Goal: Information Seeking & Learning: Learn about a topic

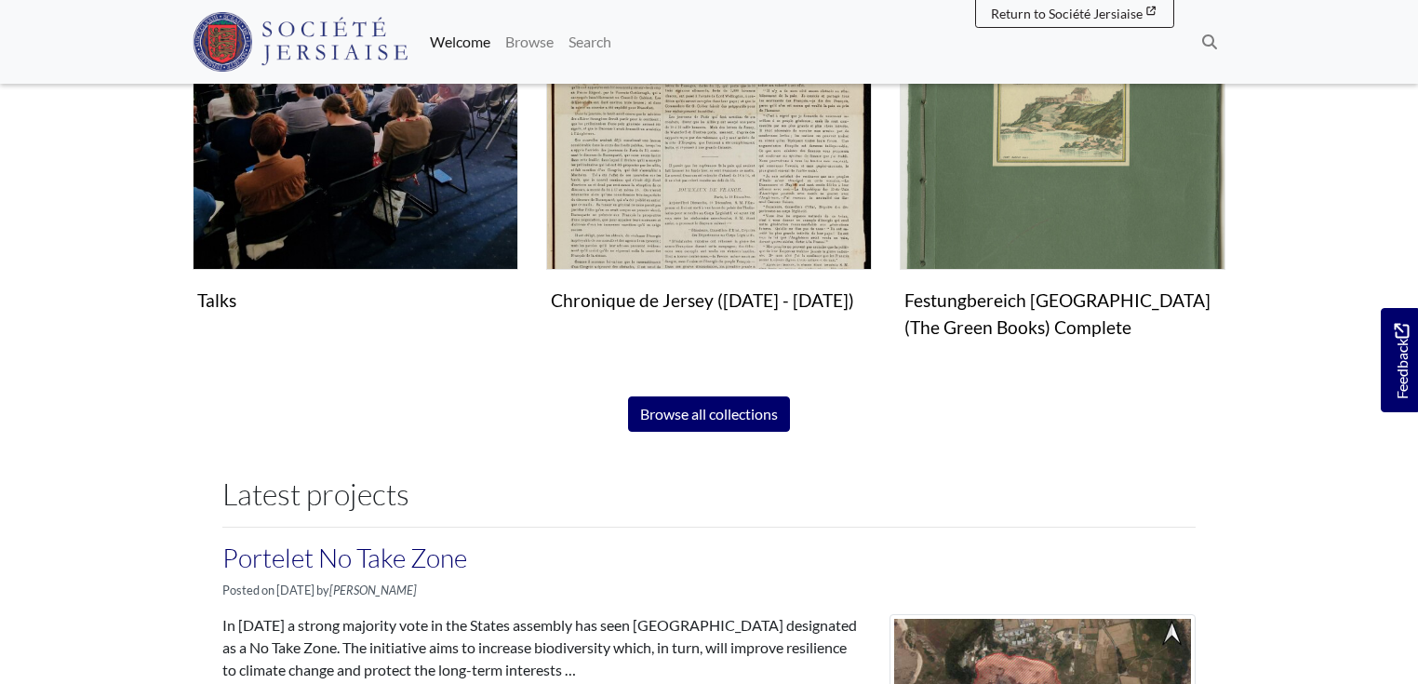
scroll to position [1309, 0]
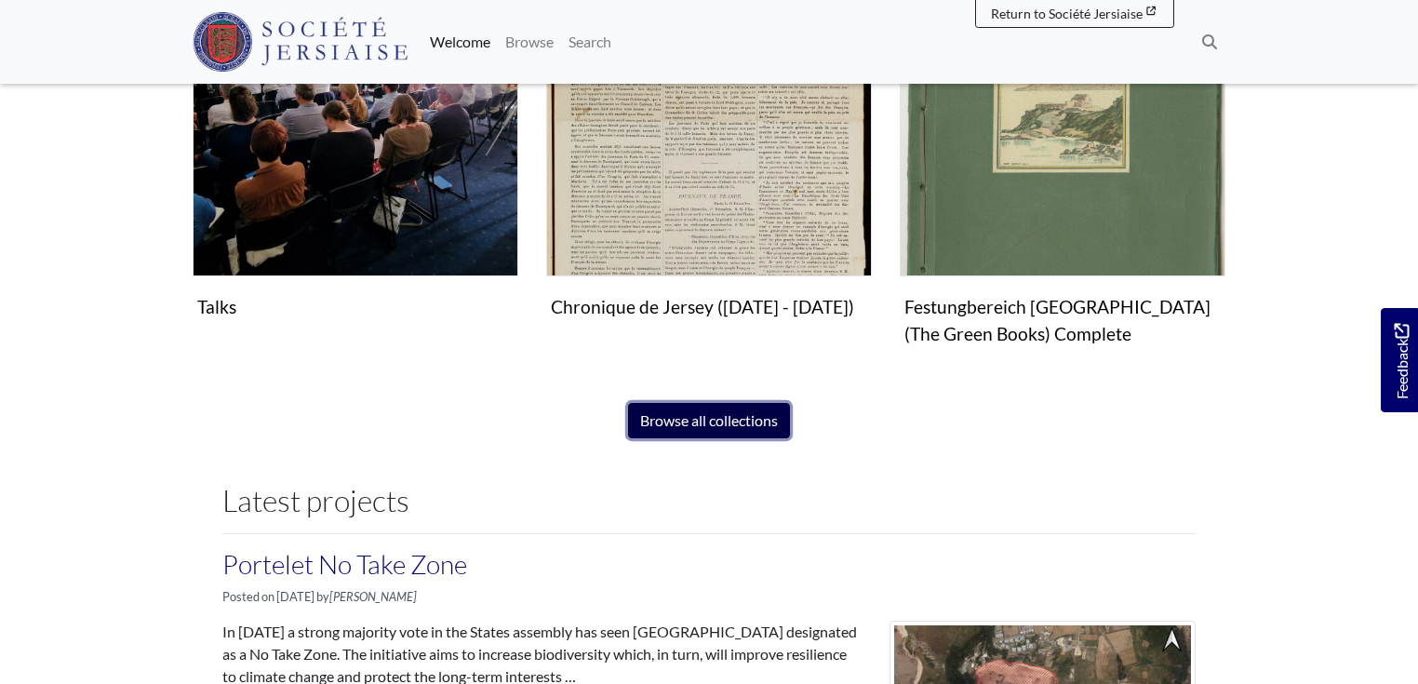
click at [787, 409] on link "Browse all collections" at bounding box center [709, 420] width 162 height 35
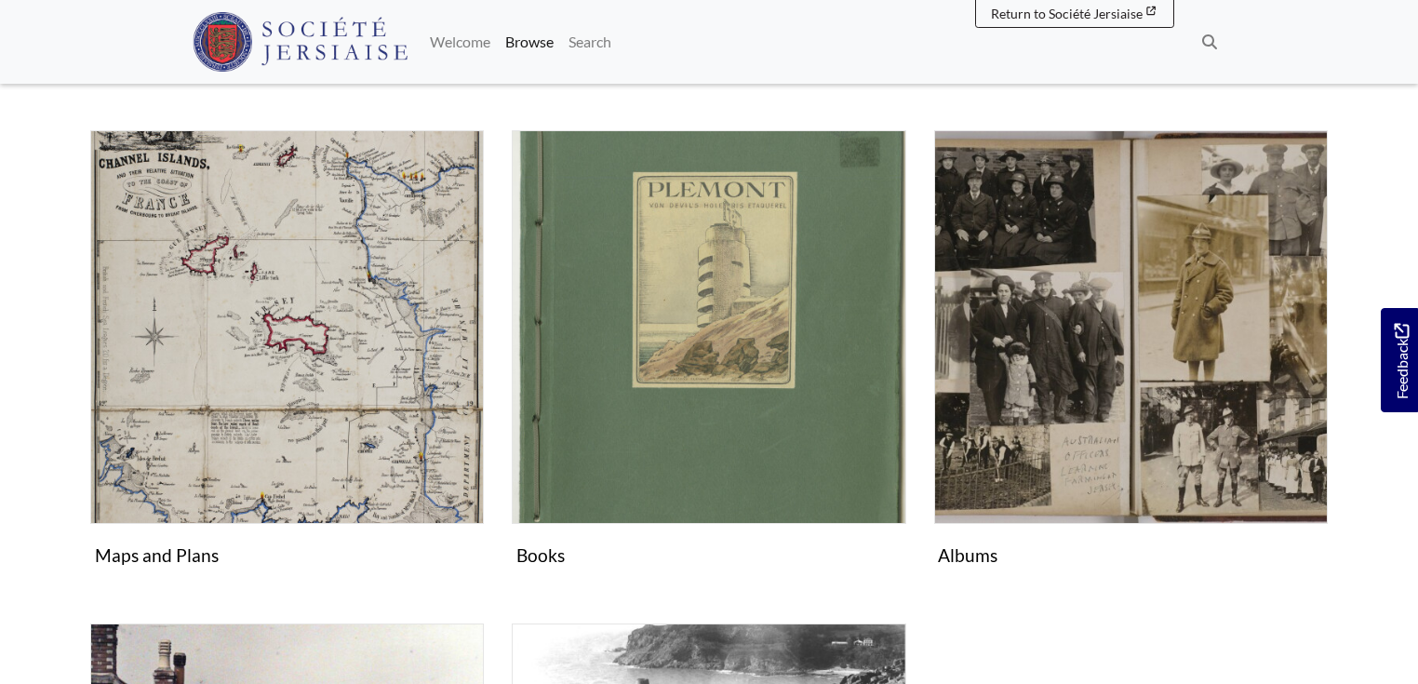
scroll to position [792, 0]
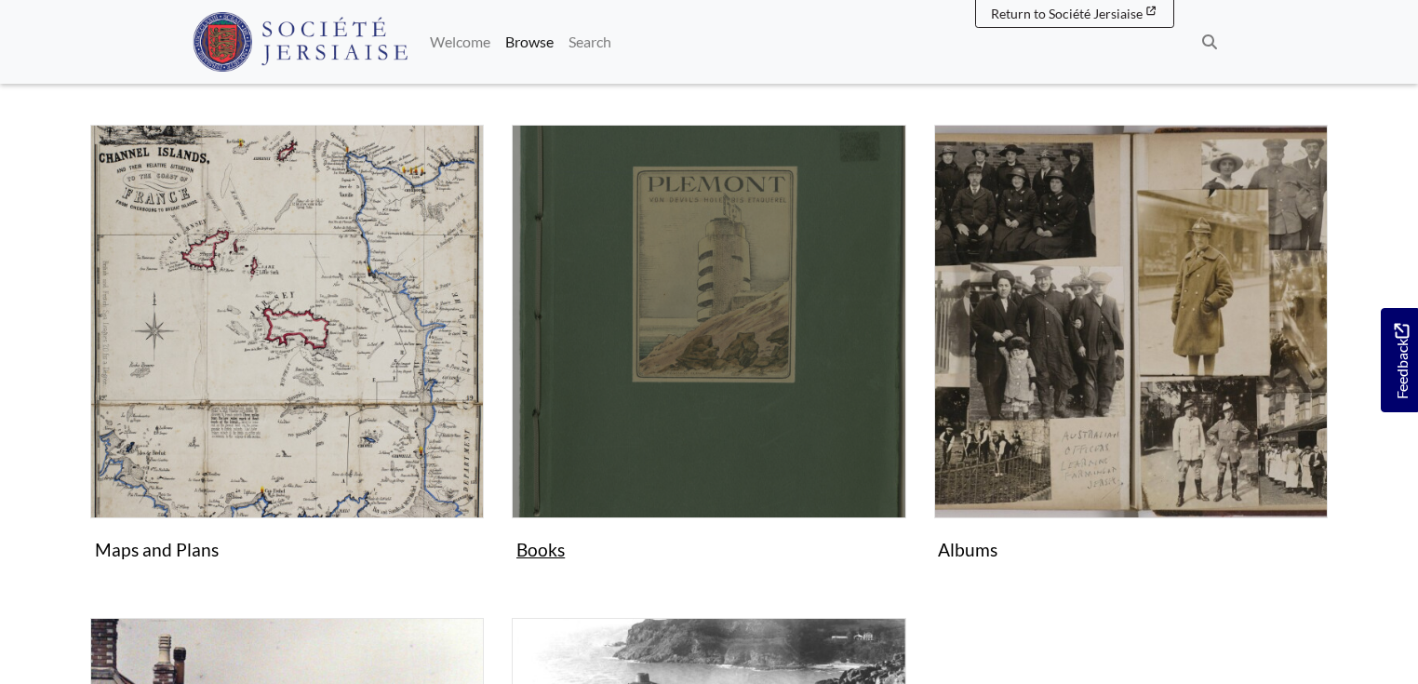
click at [864, 483] on img "Subcollection" at bounding box center [708, 321] width 393 height 393
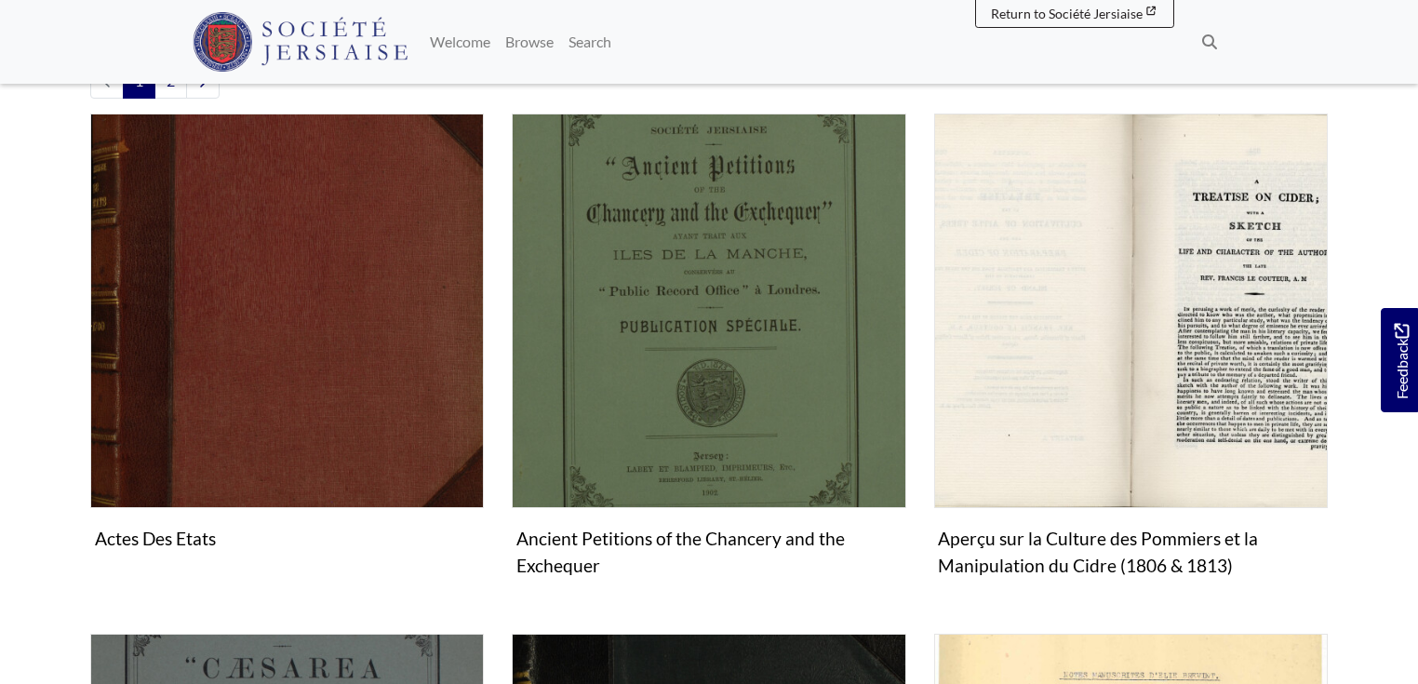
scroll to position [498, 0]
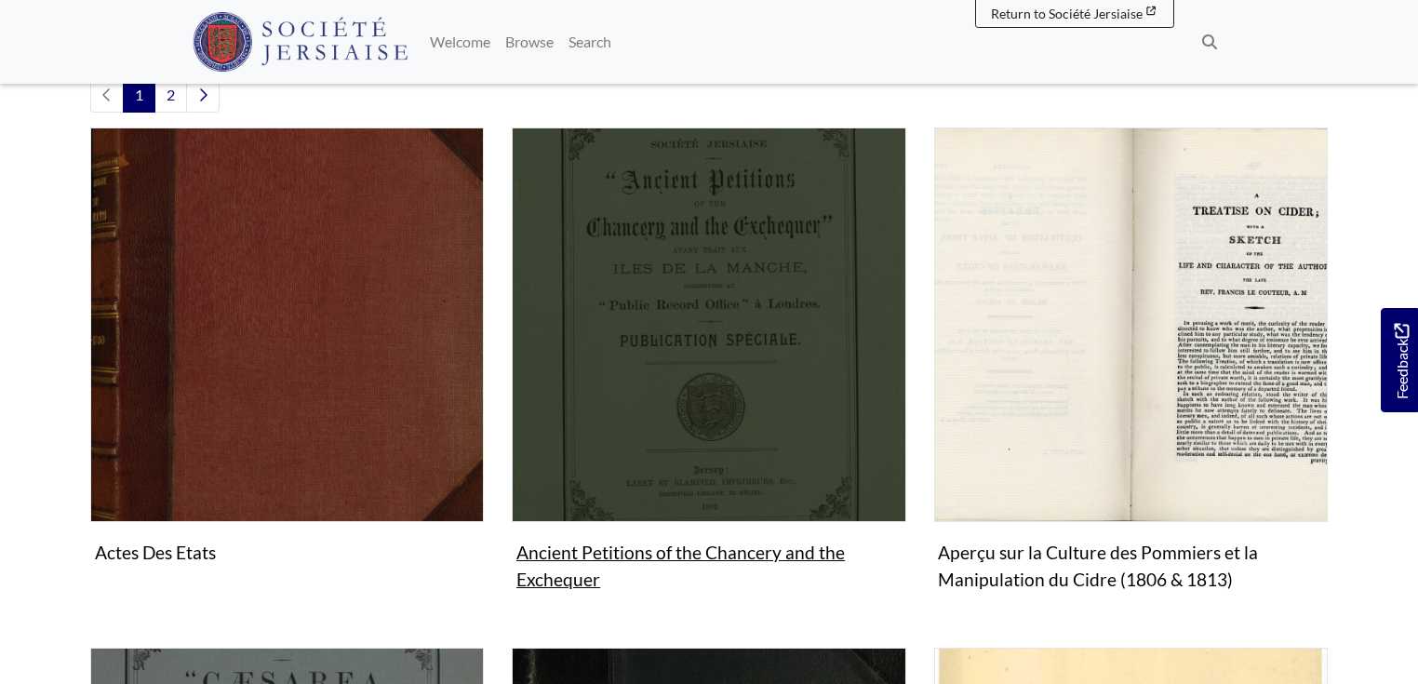
click at [698, 370] on img "Subcollection" at bounding box center [708, 323] width 393 height 393
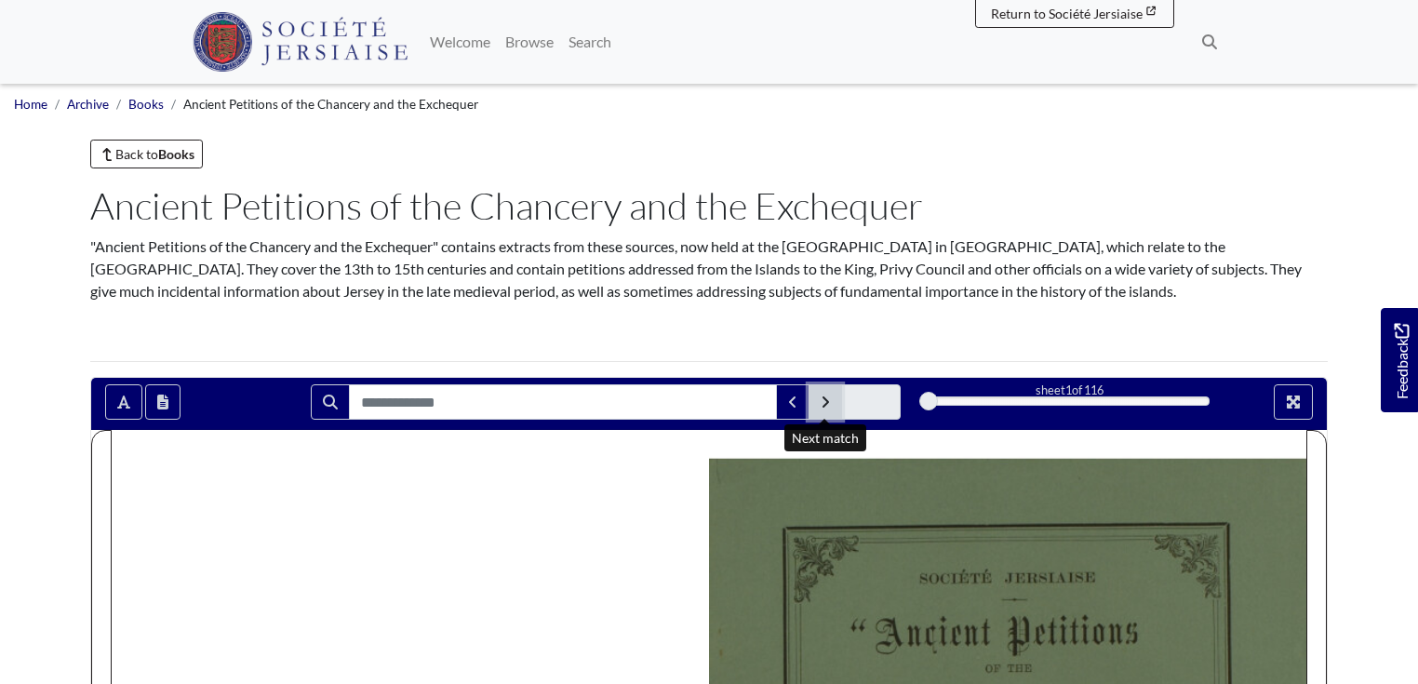
click at [829, 404] on icon "Next Match" at bounding box center [824, 401] width 9 height 15
click at [1293, 404] on icon "Full screen mode" at bounding box center [1292, 401] width 15 height 15
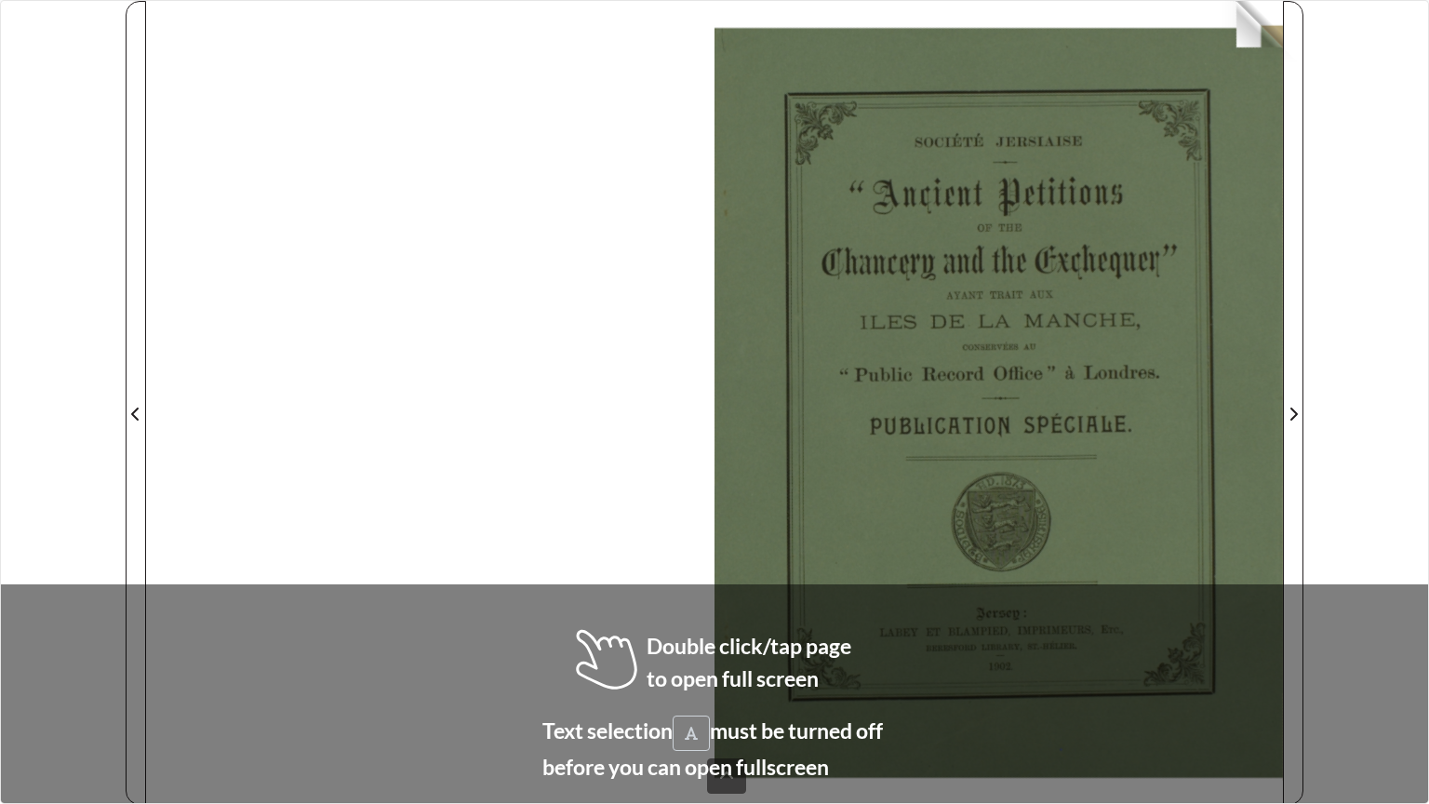
click at [1275, 33] on div at bounding box center [998, 403] width 568 height 804
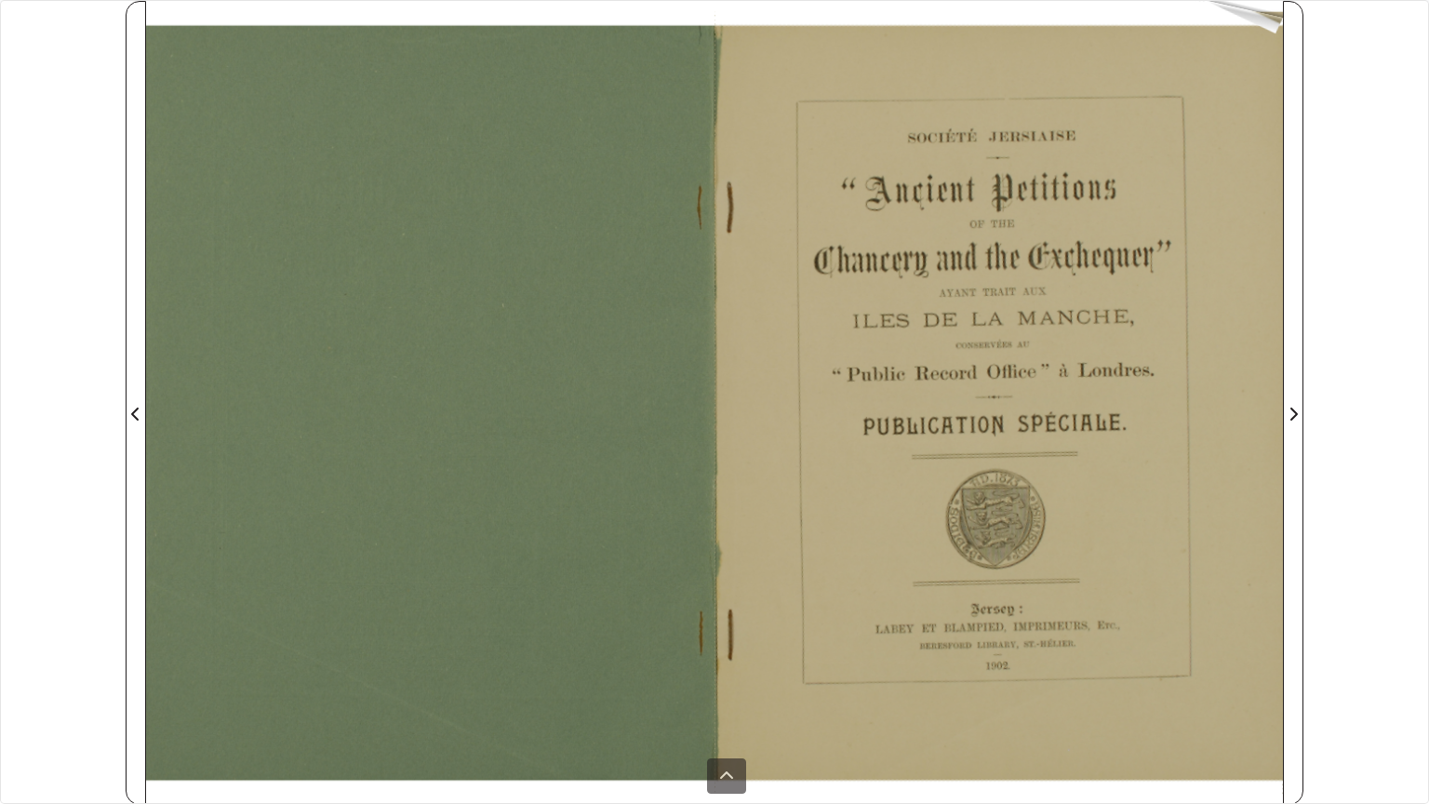
click at [1275, 33] on div at bounding box center [998, 403] width 568 height 804
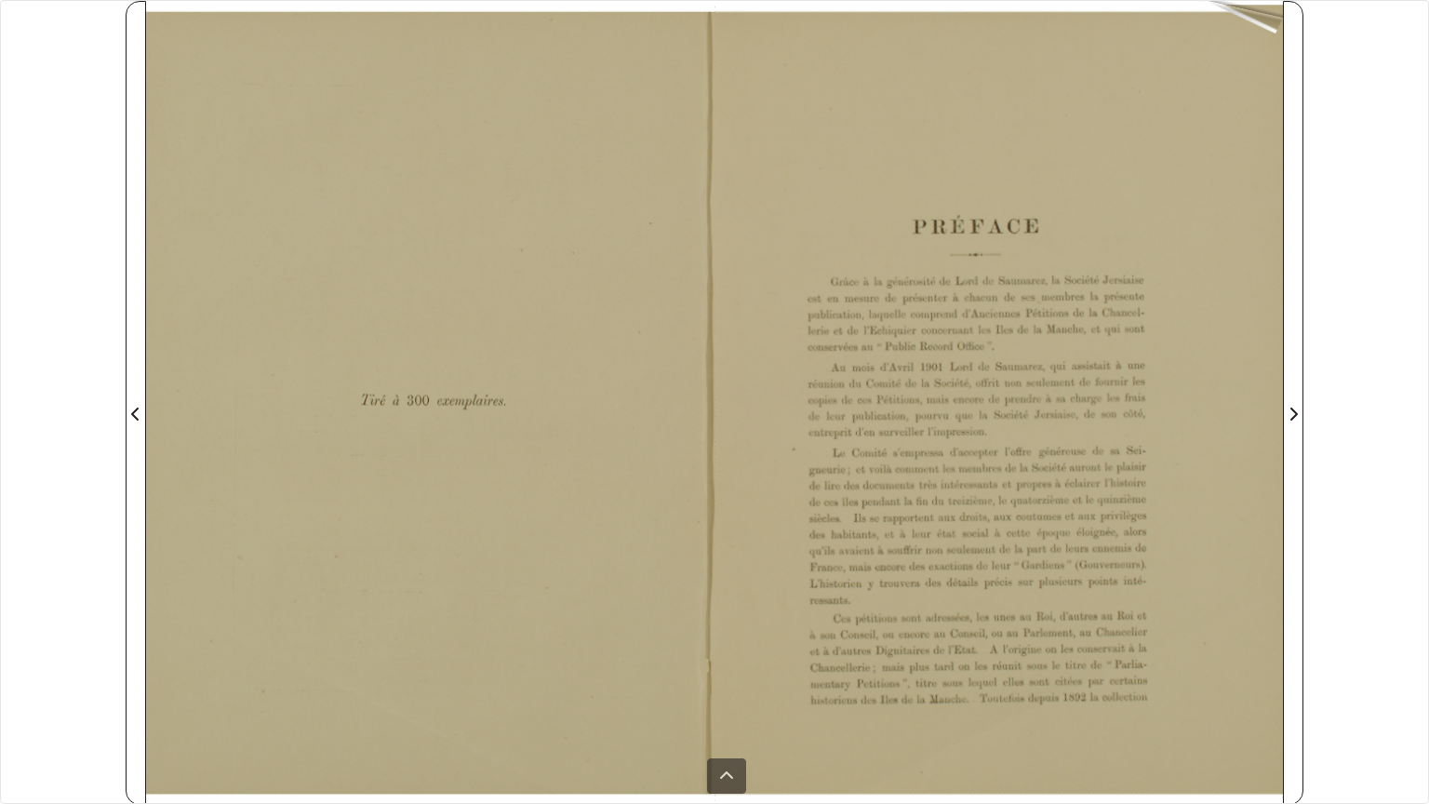
click at [1275, 33] on div at bounding box center [998, 403] width 568 height 804
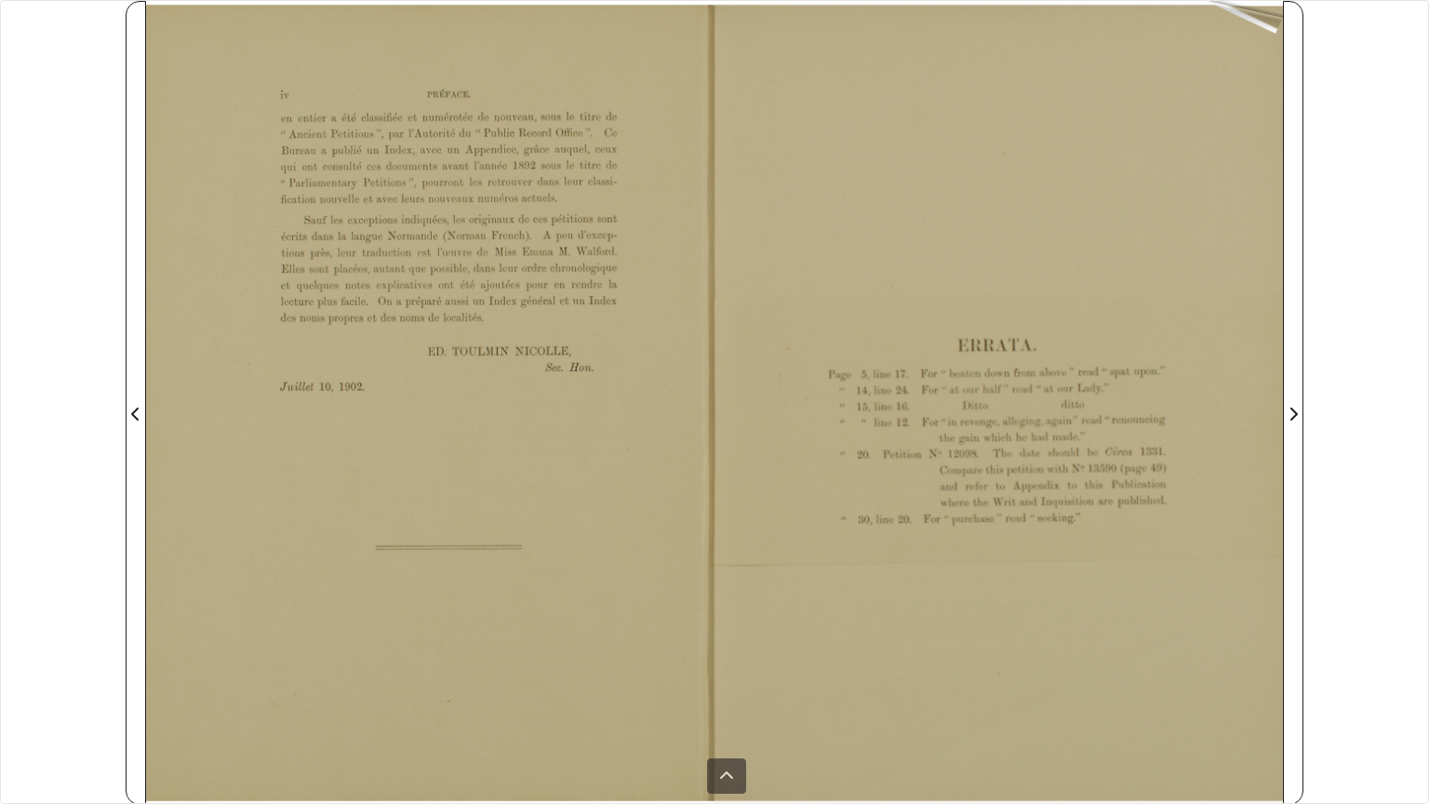
click at [1275, 33] on div at bounding box center [998, 403] width 568 height 804
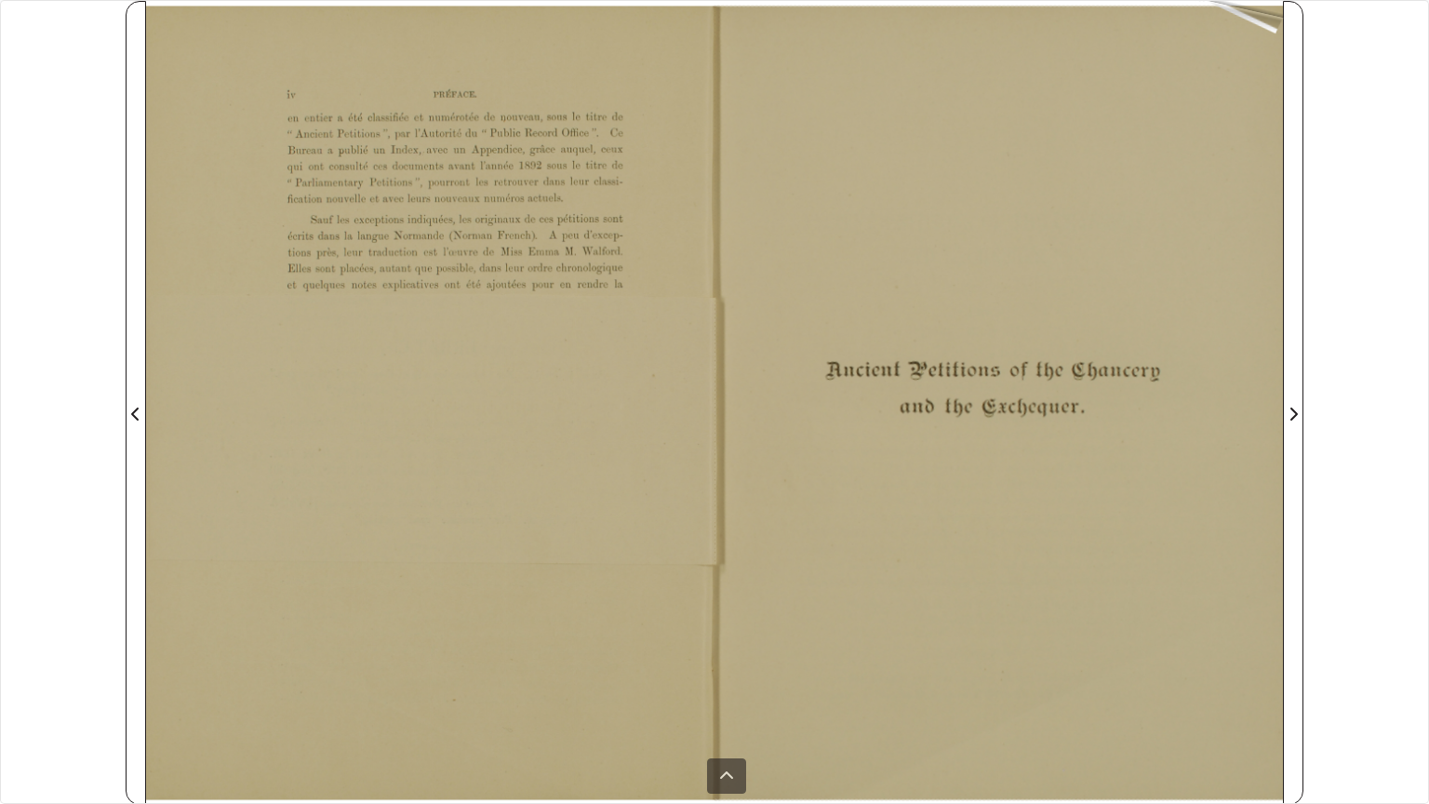
click at [1275, 33] on div at bounding box center [998, 403] width 568 height 804
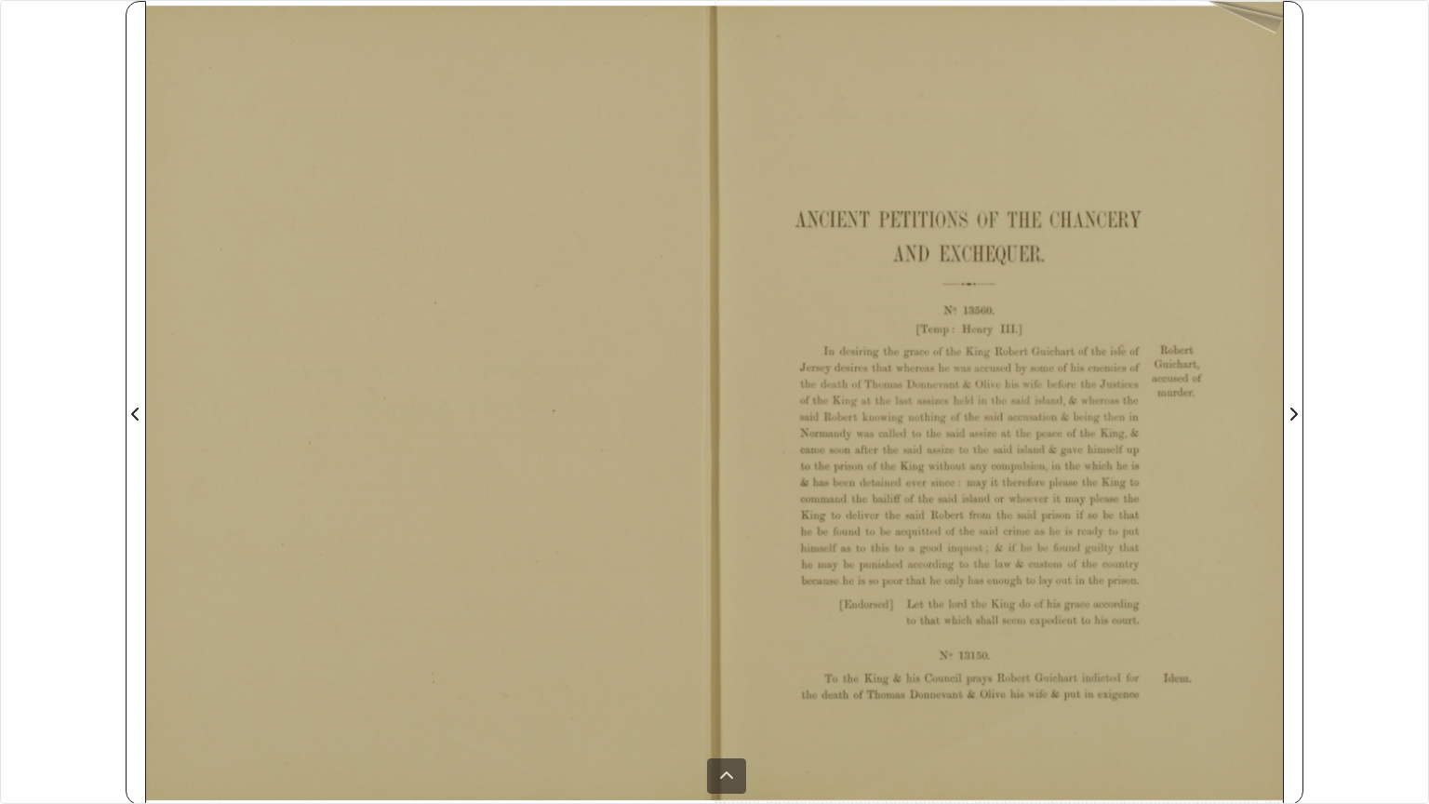
click at [1275, 33] on div at bounding box center [998, 403] width 568 height 804
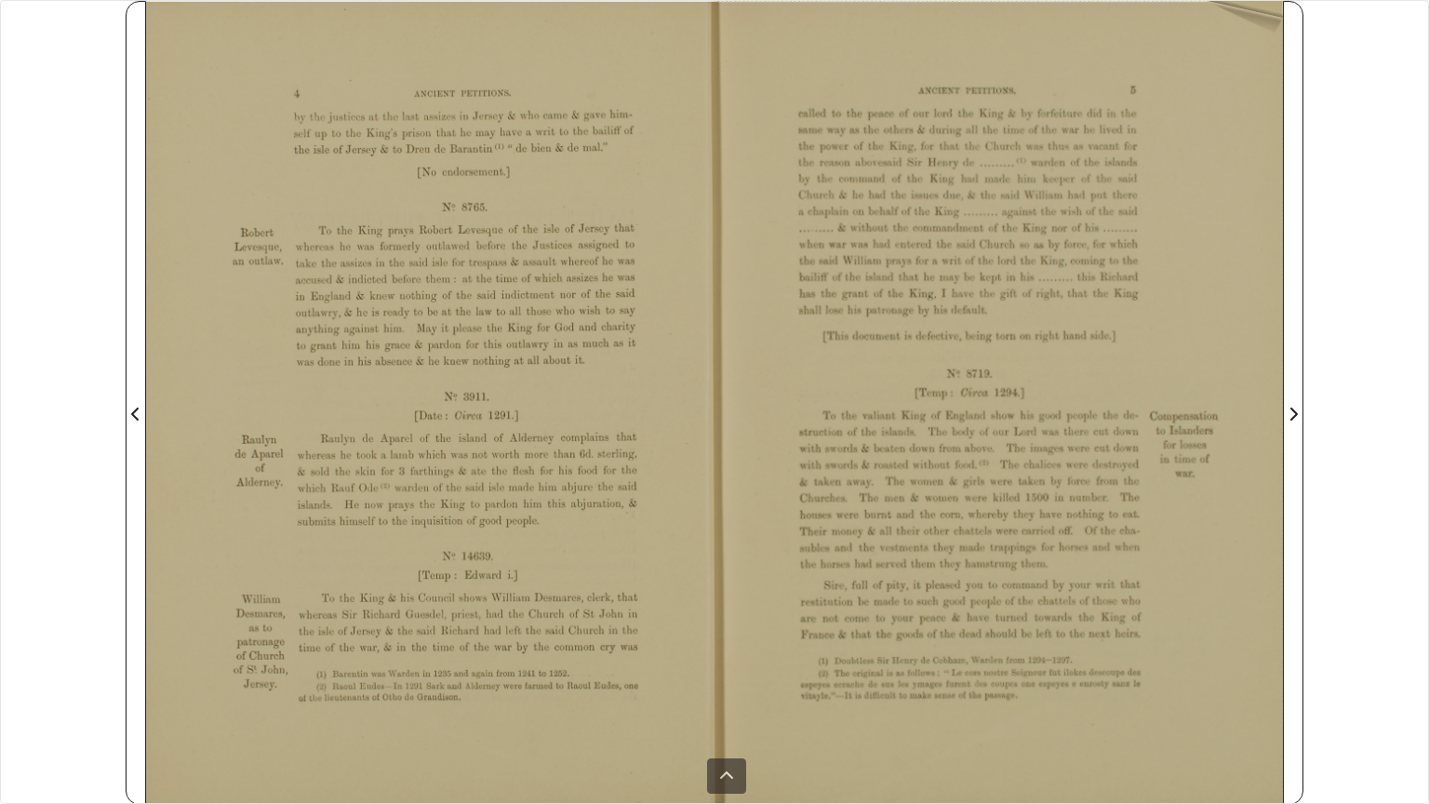
click at [1275, 33] on div at bounding box center [998, 403] width 568 height 804
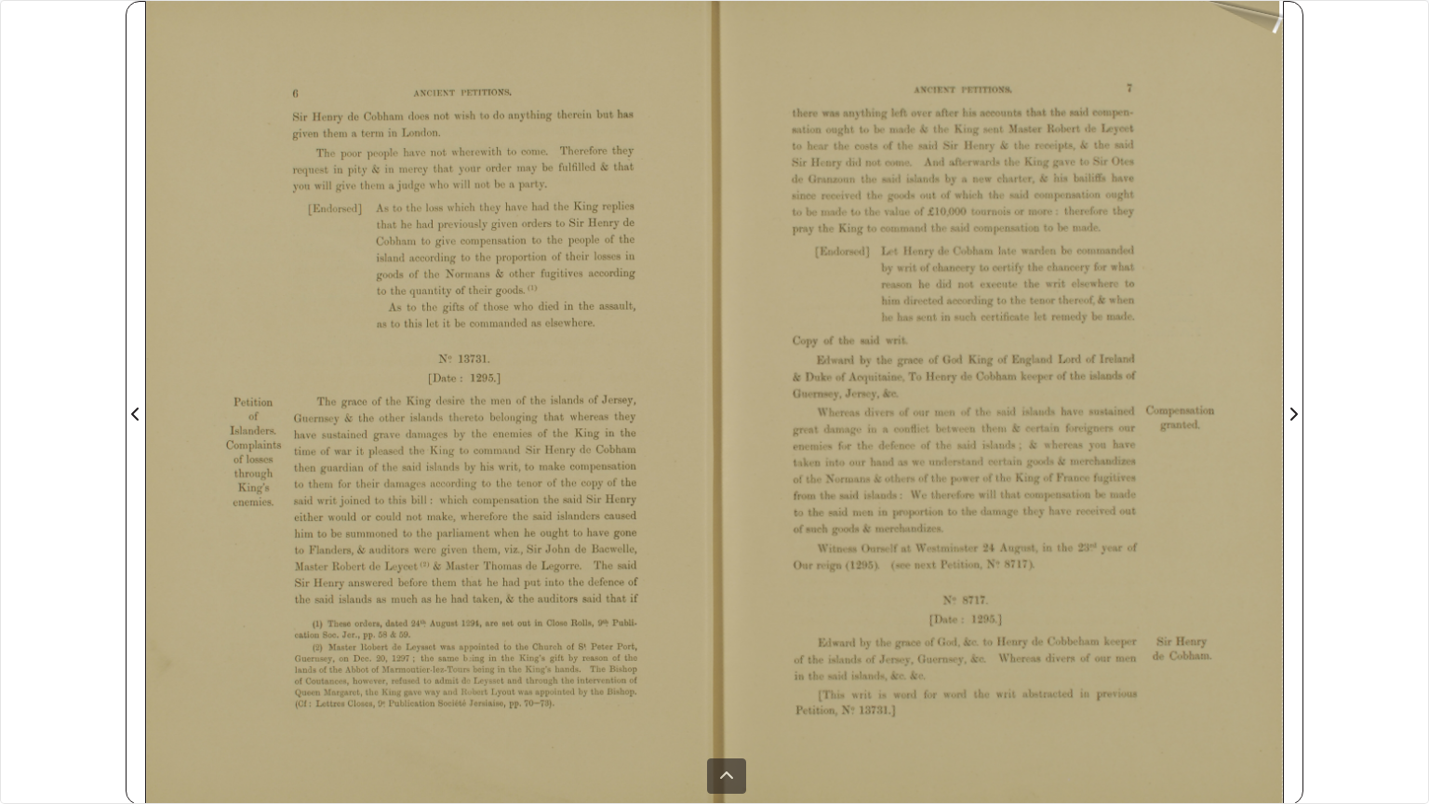
click at [1275, 33] on div at bounding box center [998, 403] width 568 height 804
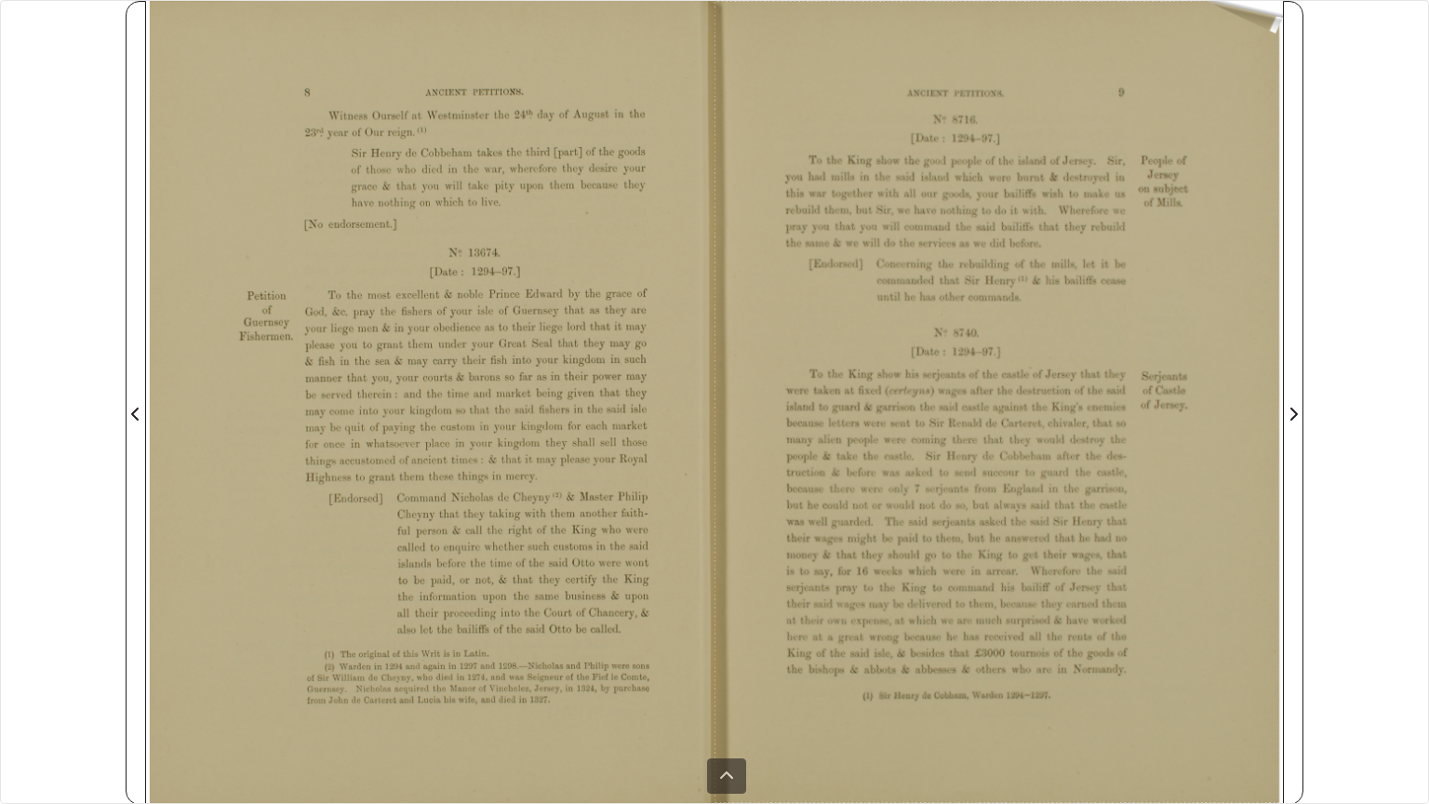
click at [1275, 33] on div at bounding box center [998, 403] width 568 height 804
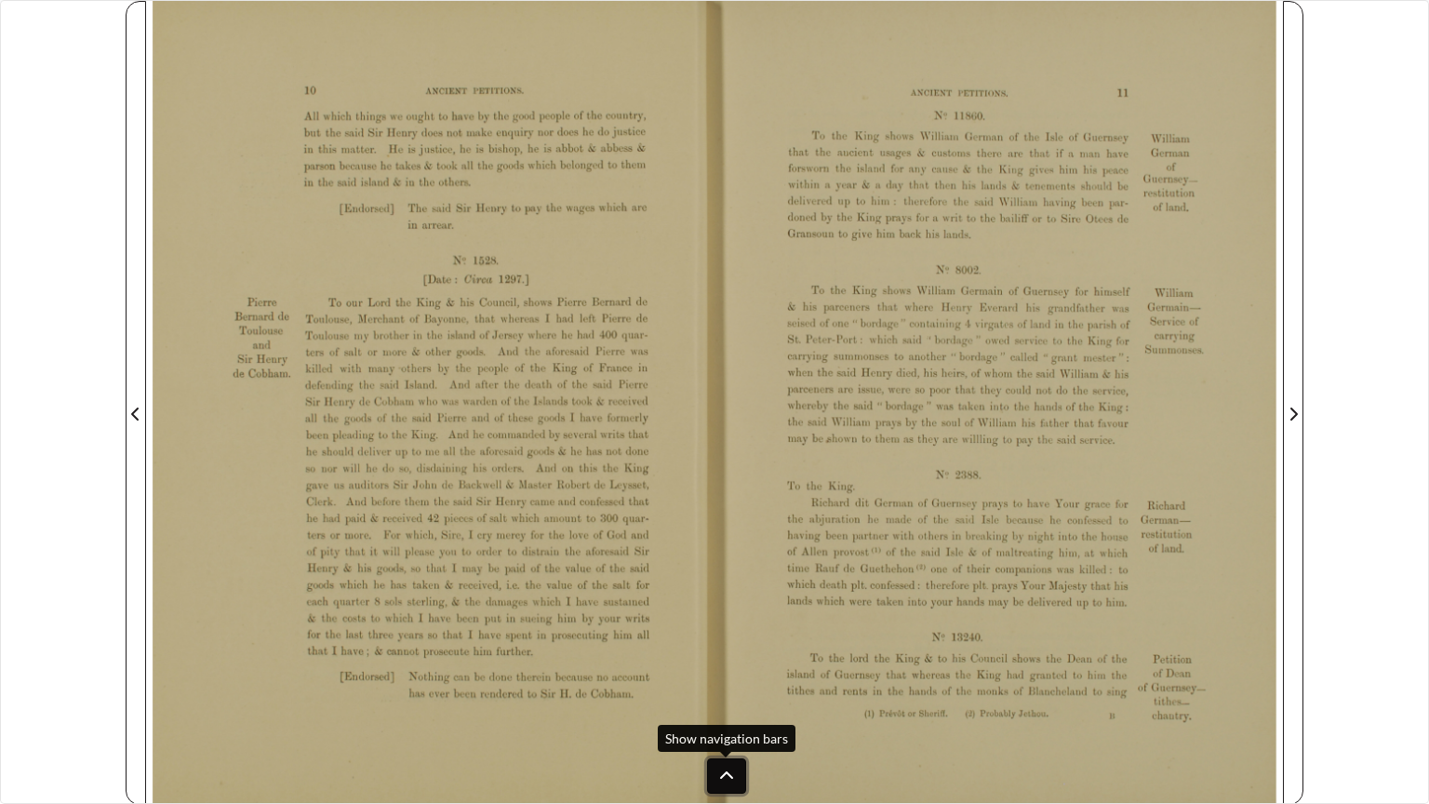
click at [725, 683] on icon at bounding box center [726, 775] width 15 height 15
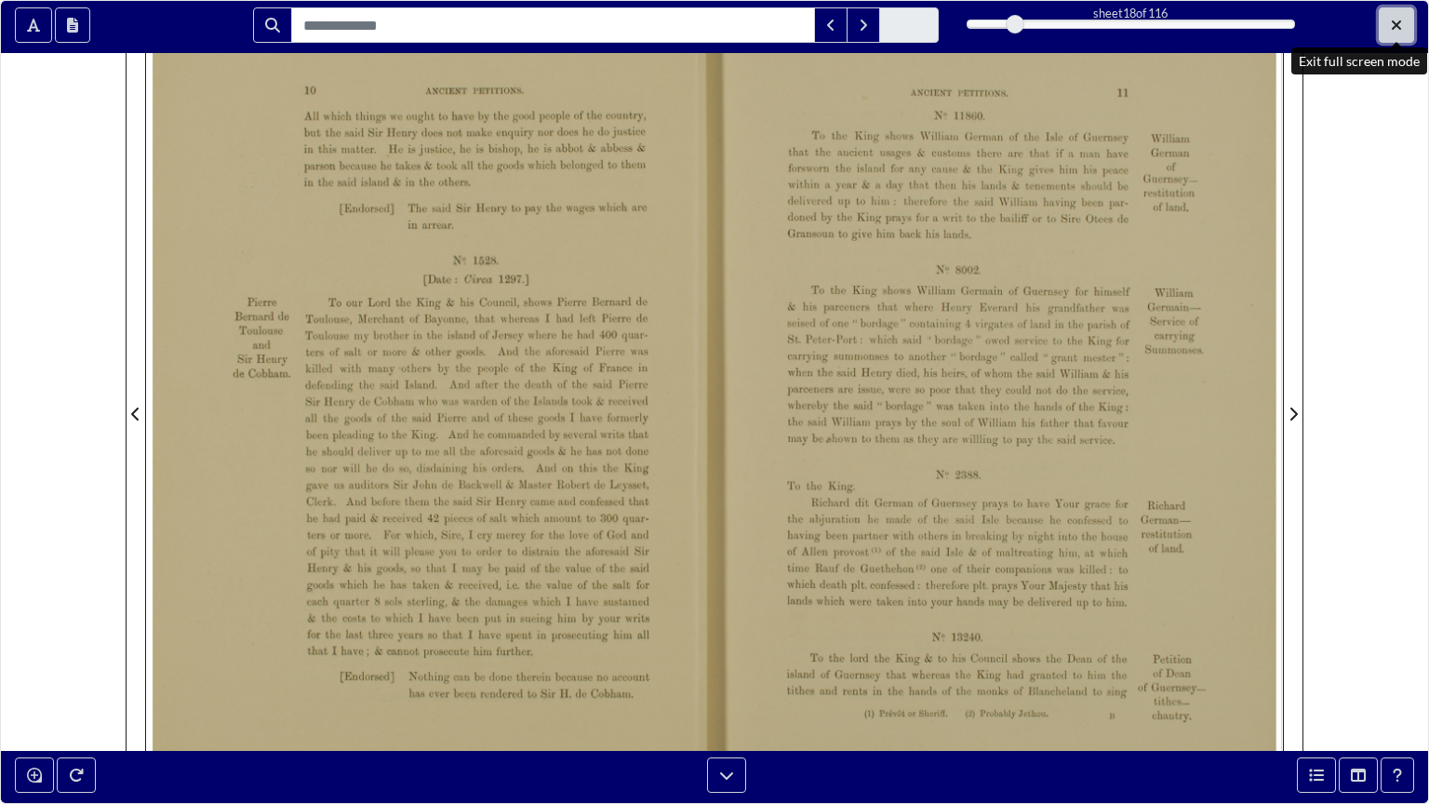
click at [1397, 21] on icon "Exit full screen mode" at bounding box center [1396, 25] width 11 height 15
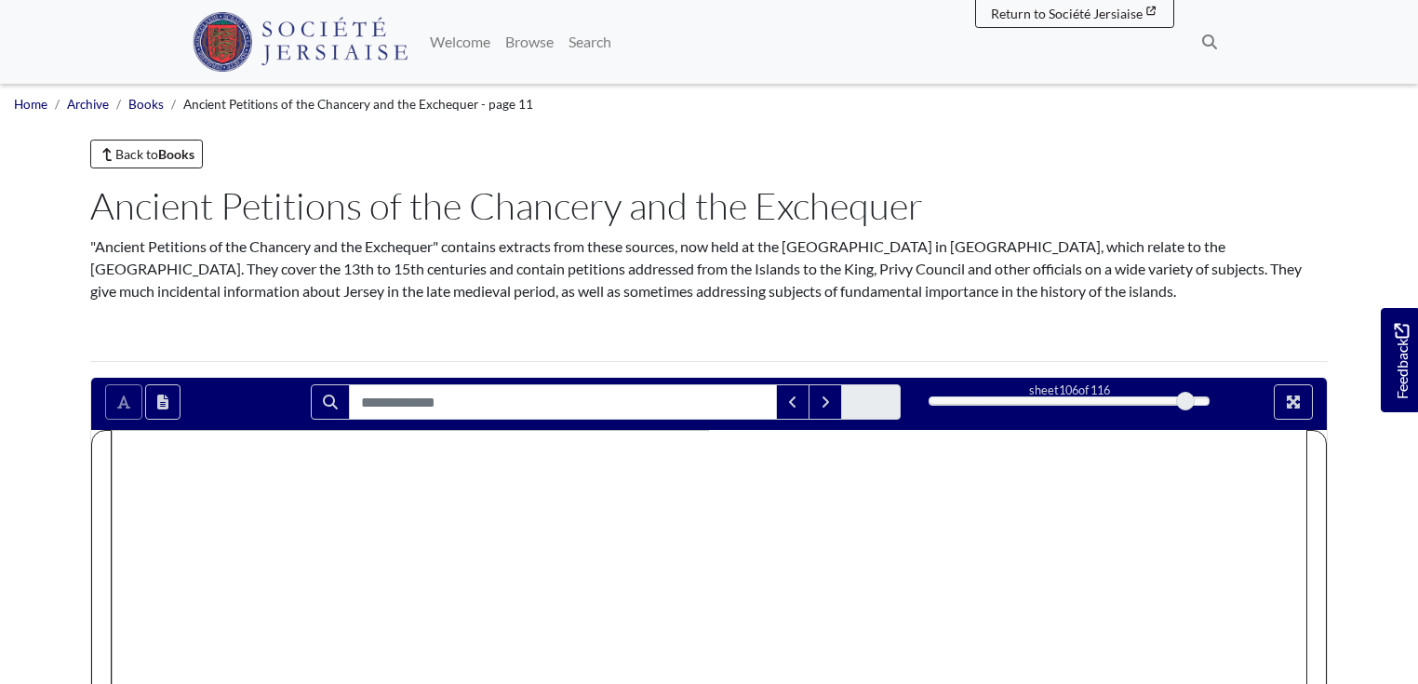
drag, startPoint x: 972, startPoint y: 402, endPoint x: 1186, endPoint y: 393, distance: 214.1
click at [1186, 393] on div at bounding box center [1185, 401] width 19 height 19
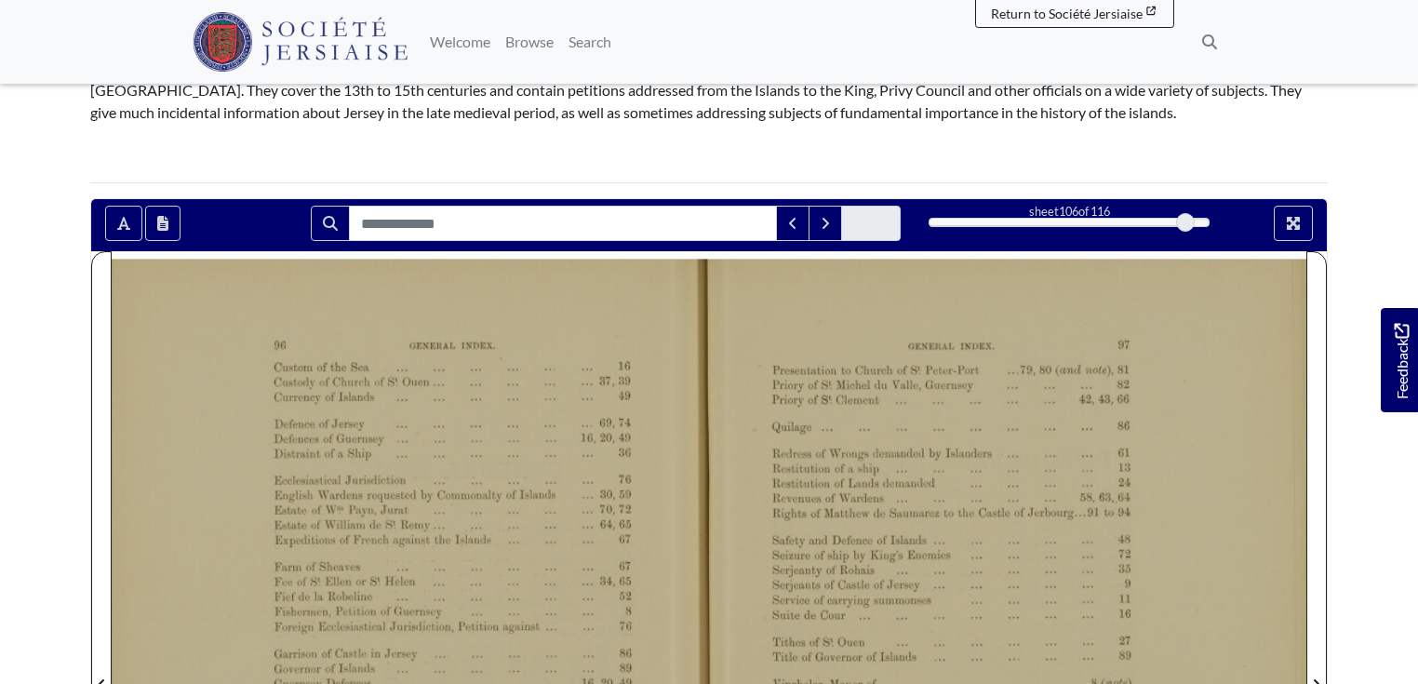
scroll to position [171, 0]
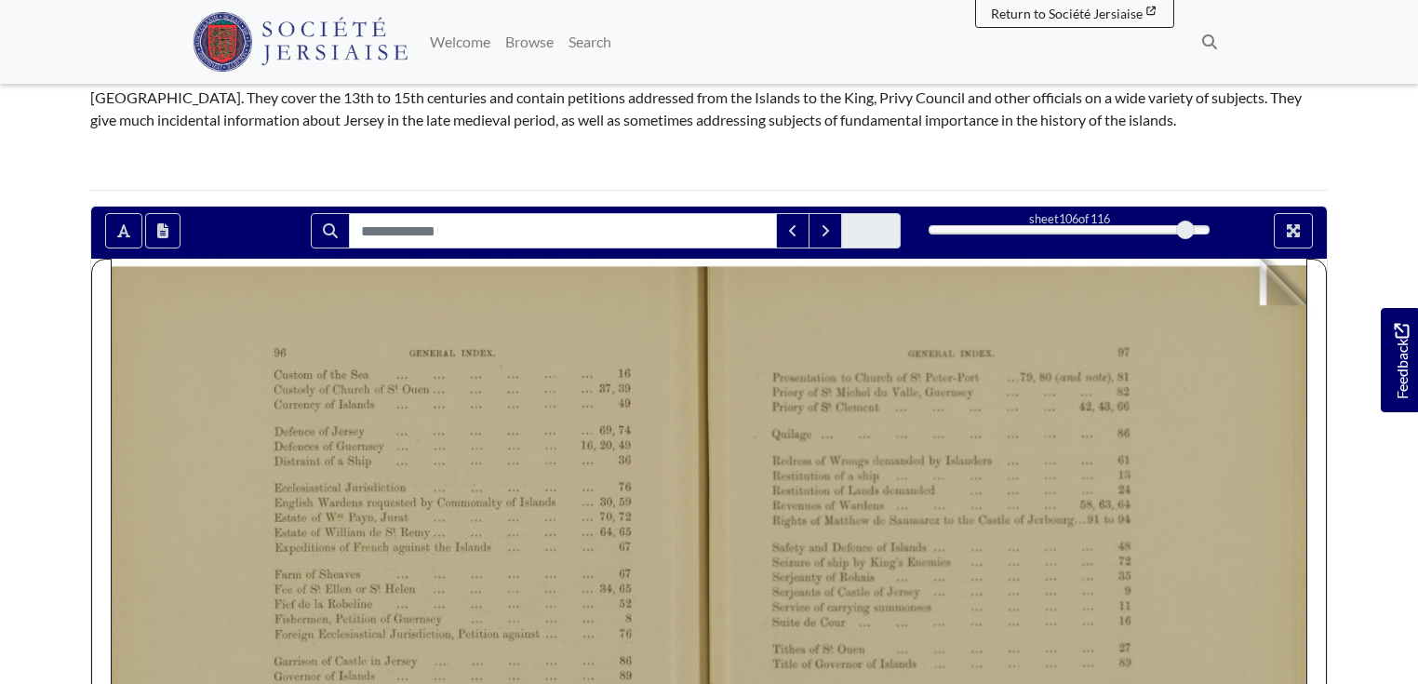
click at [1297, 284] on div at bounding box center [1007, 681] width 597 height 845
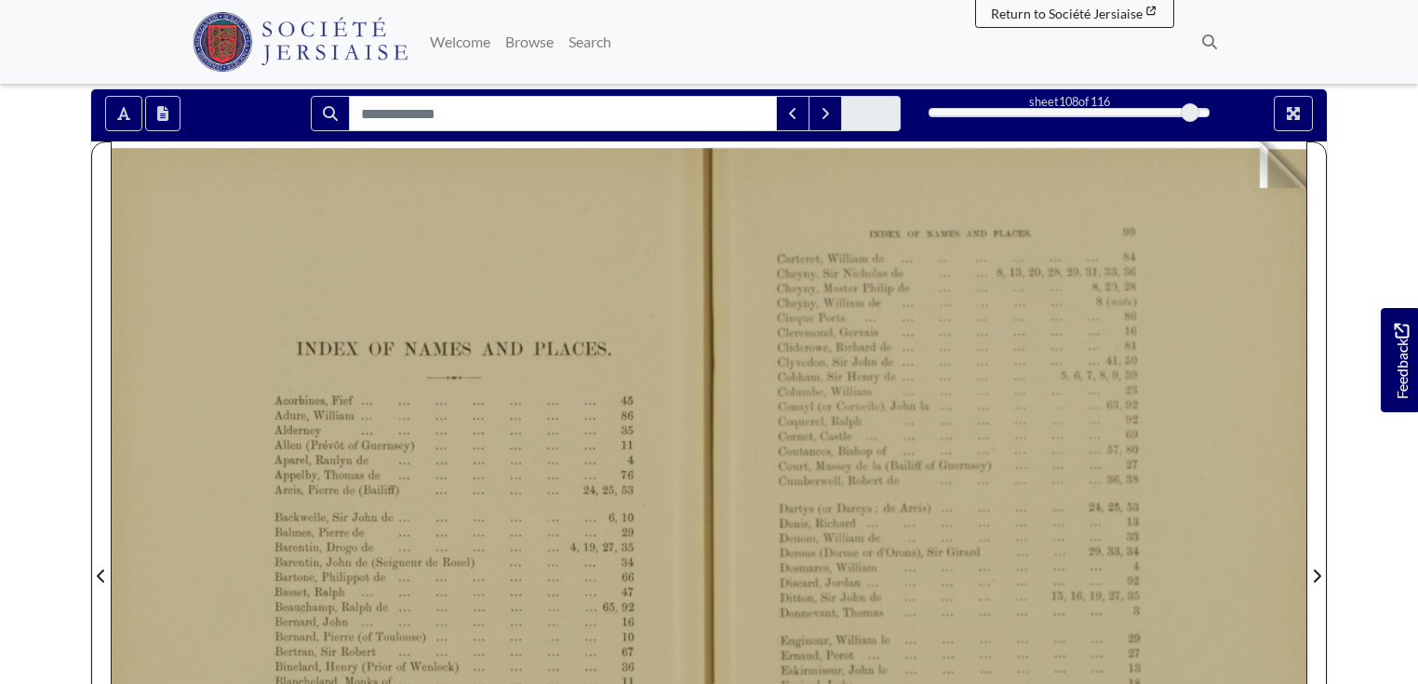
scroll to position [323, 0]
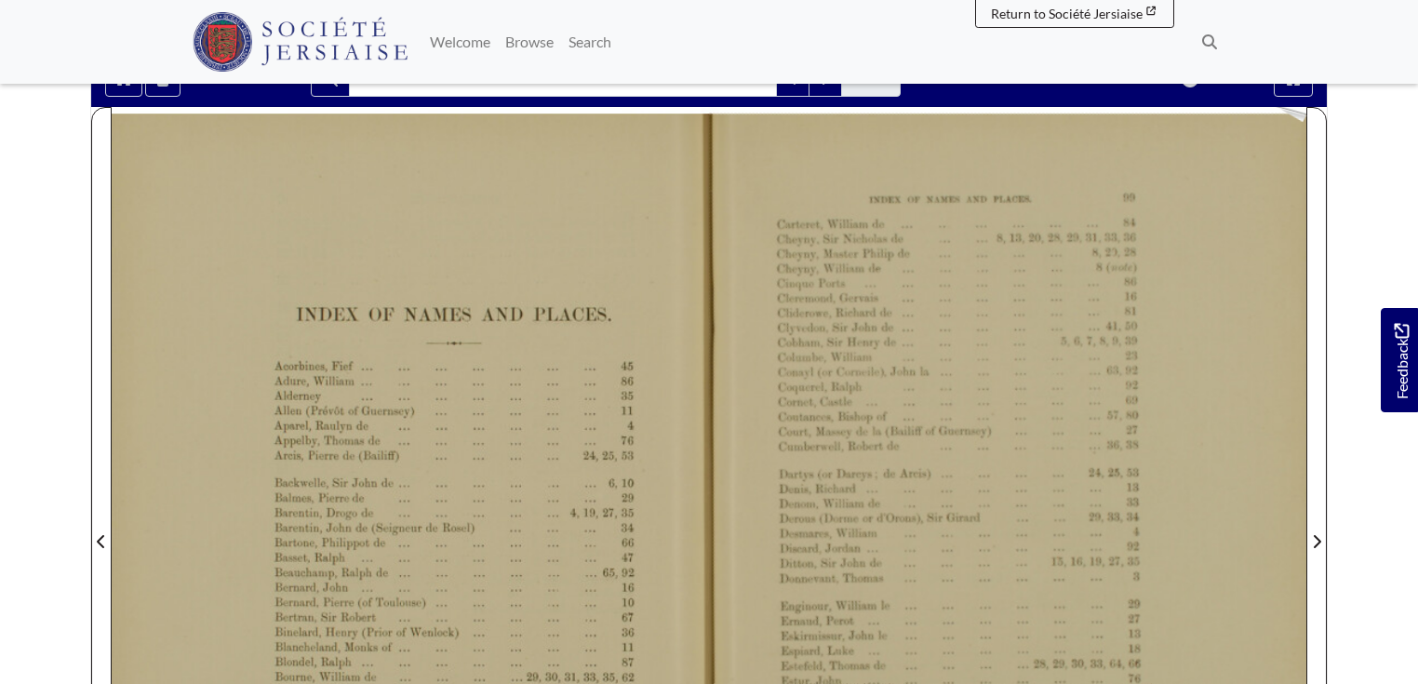
click at [1302, 121] on div at bounding box center [1007, 529] width 597 height 845
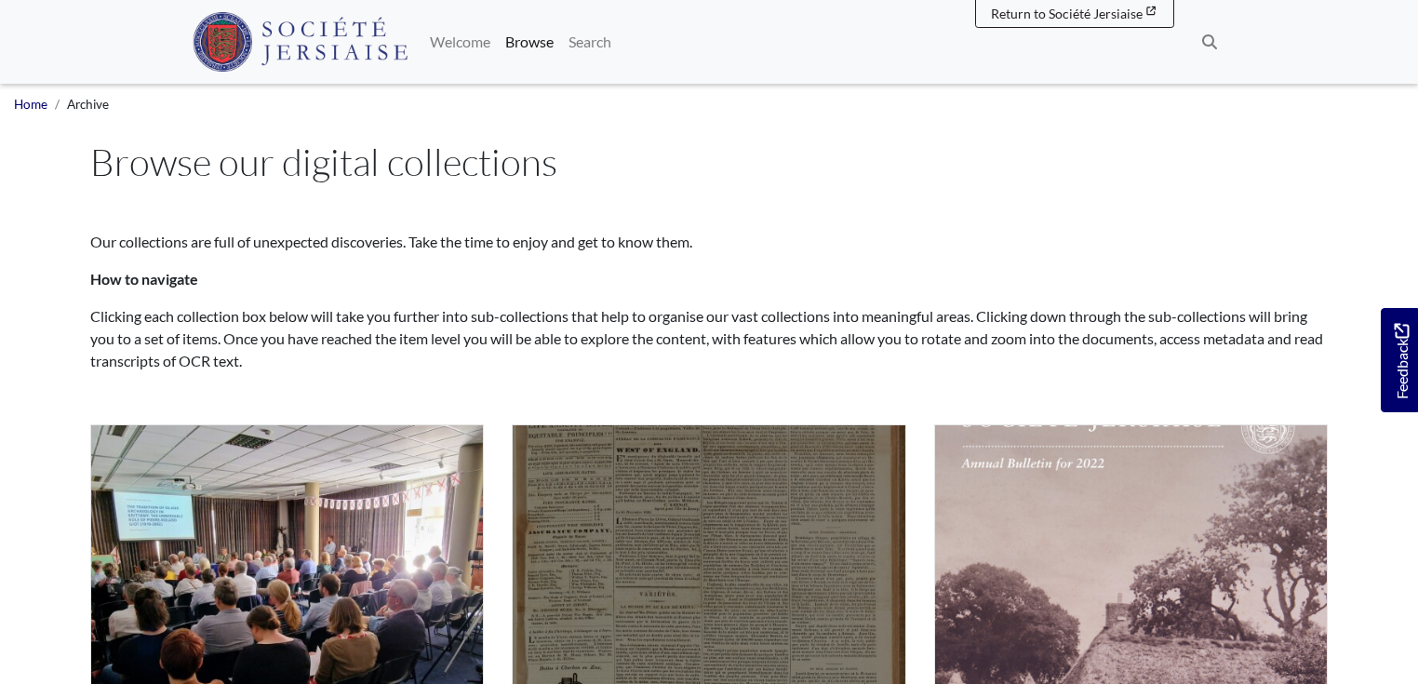
click at [697, 566] on img "Subcollection" at bounding box center [708, 620] width 393 height 393
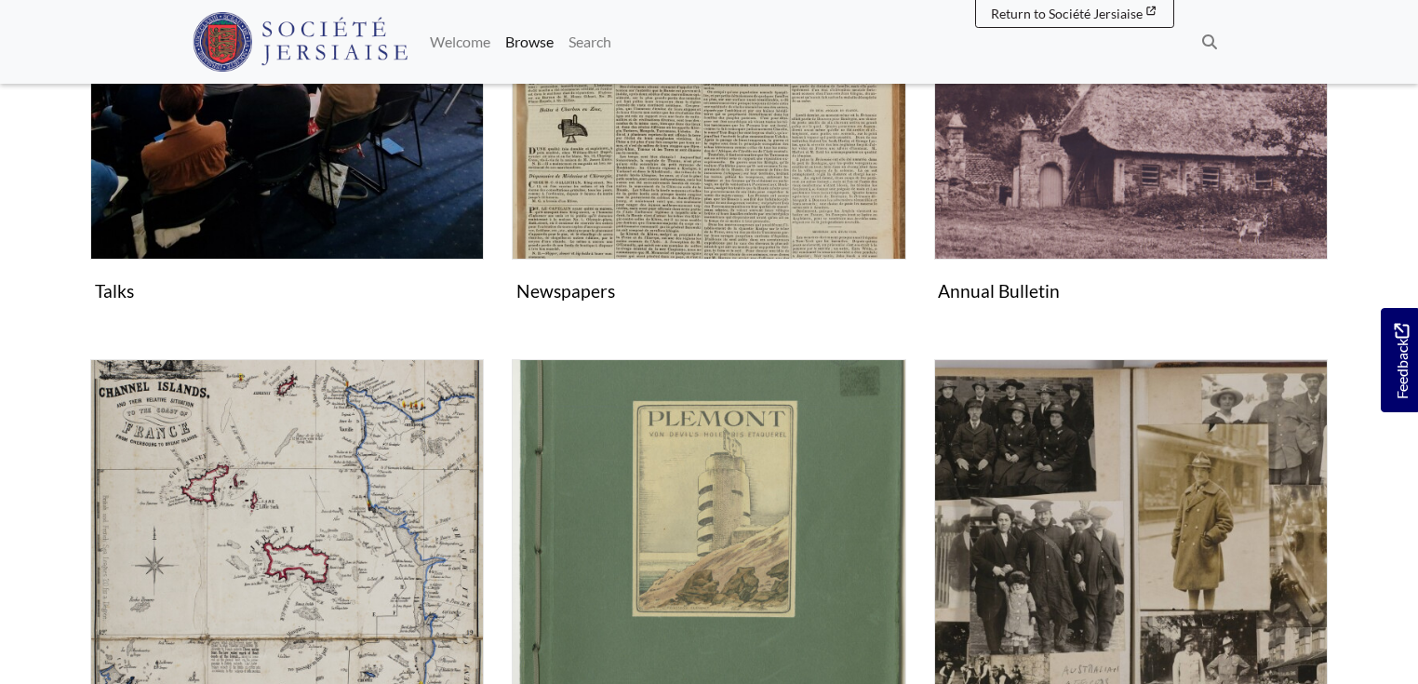
scroll to position [567, 0]
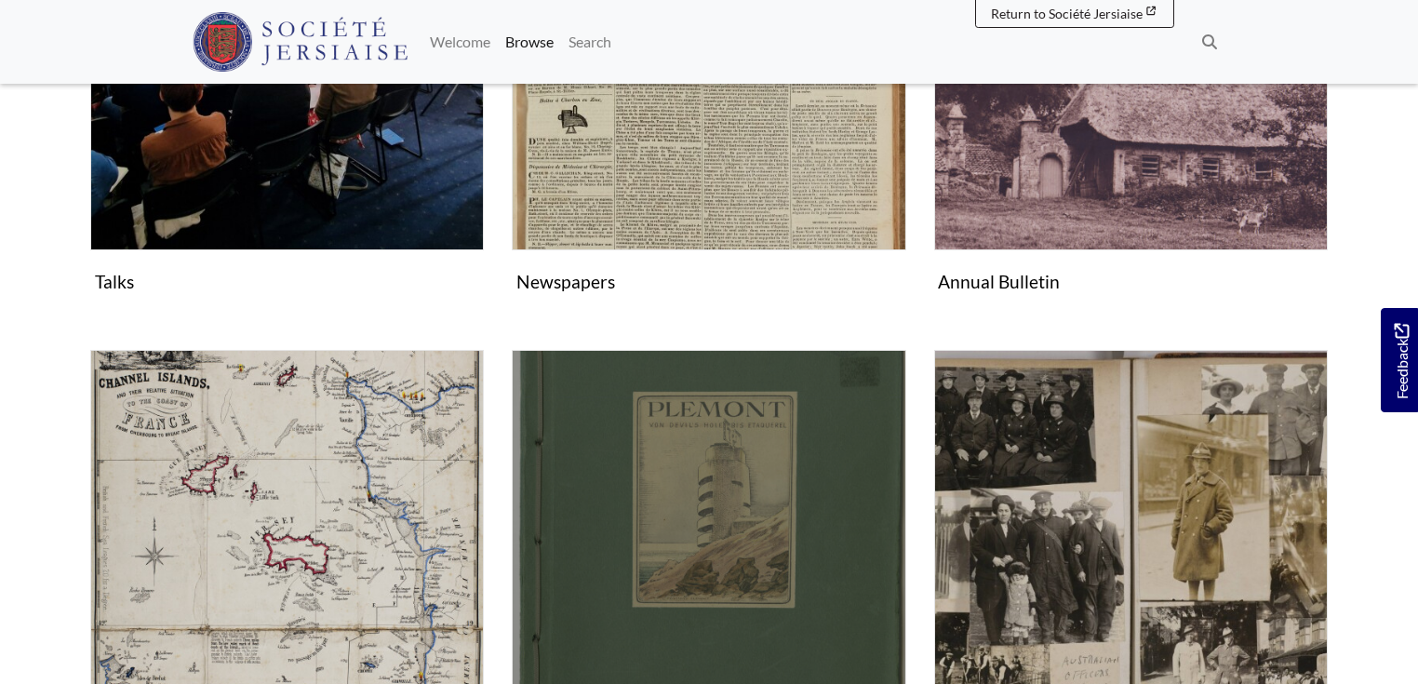
click at [811, 577] on img "Subcollection" at bounding box center [708, 546] width 393 height 393
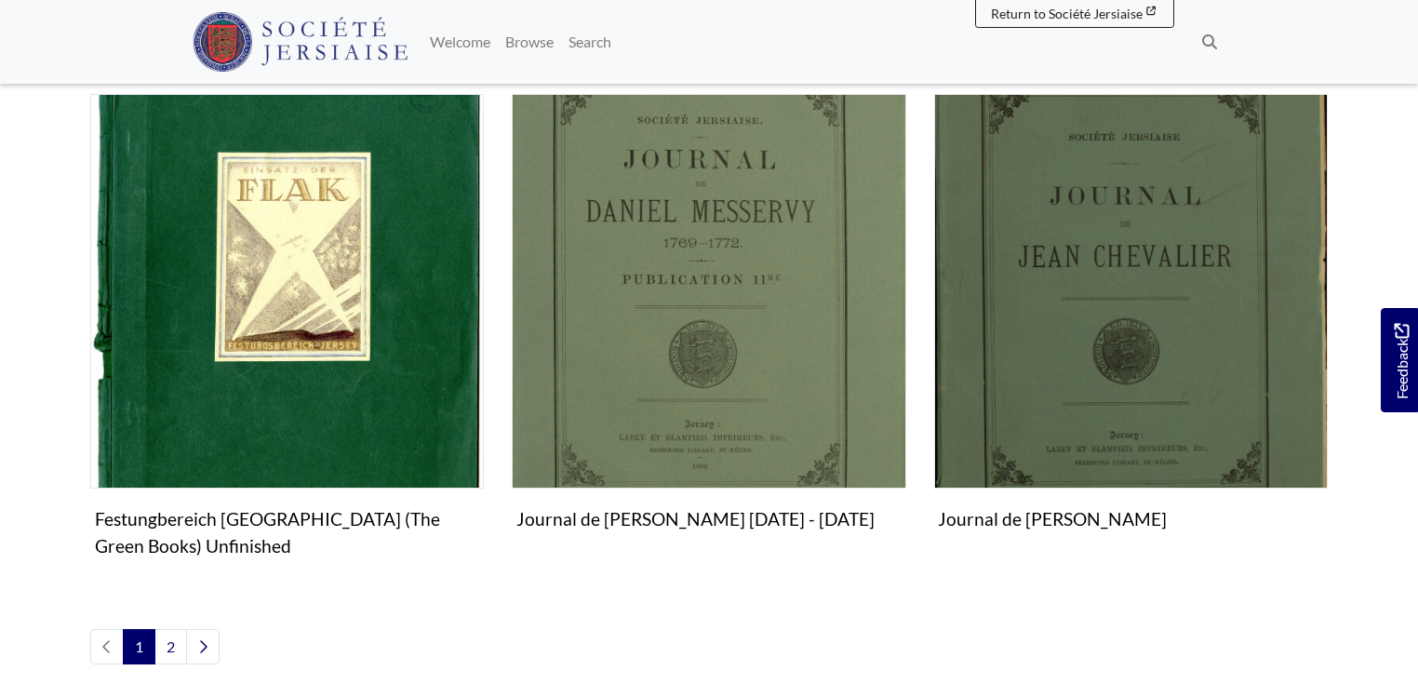
scroll to position [1898, 0]
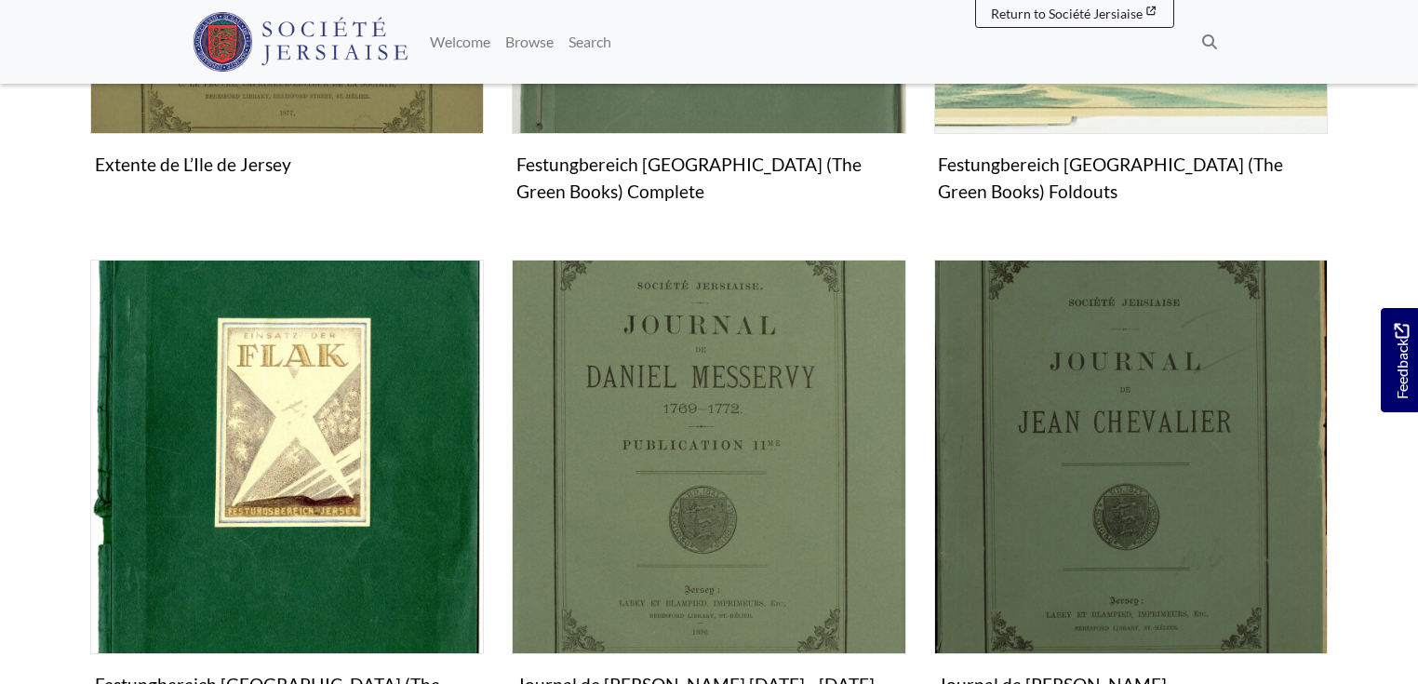
drag, startPoint x: 1397, startPoint y: 435, endPoint x: 1396, endPoint y: 510, distance: 74.4
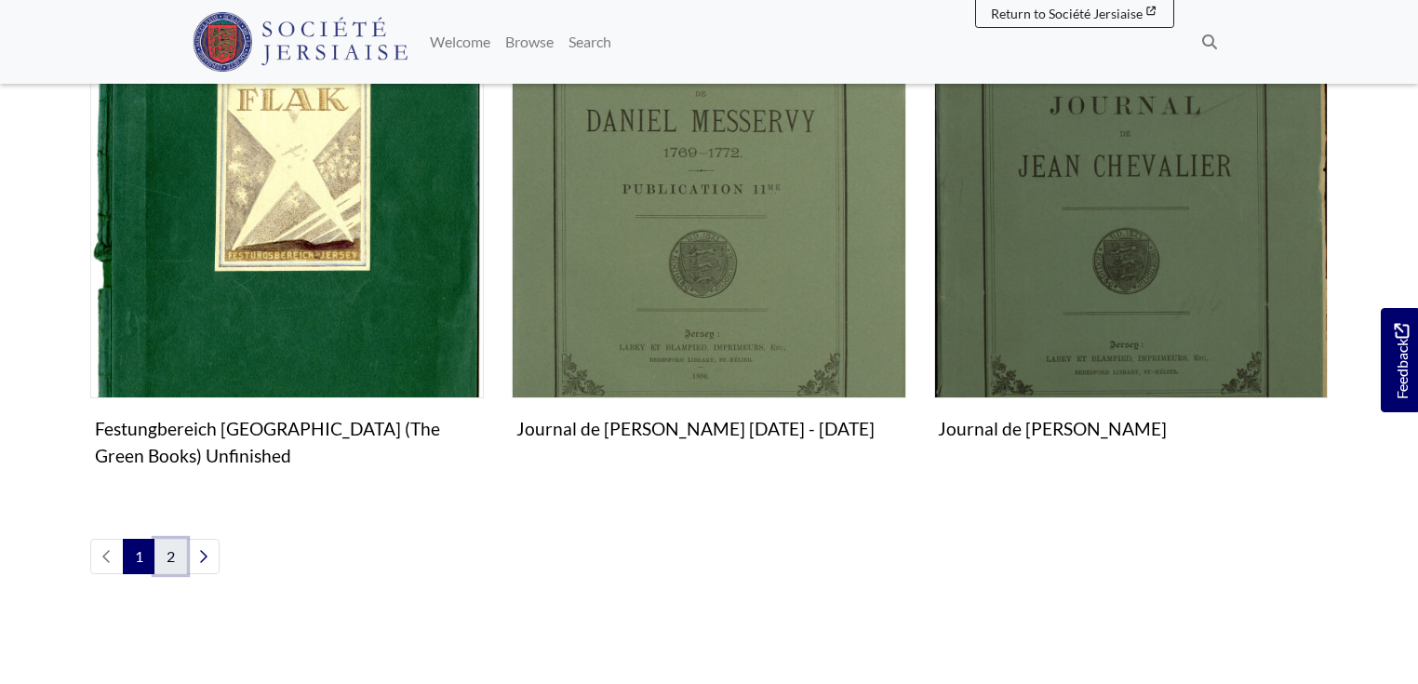
click at [172, 558] on link "2" at bounding box center [170, 556] width 33 height 35
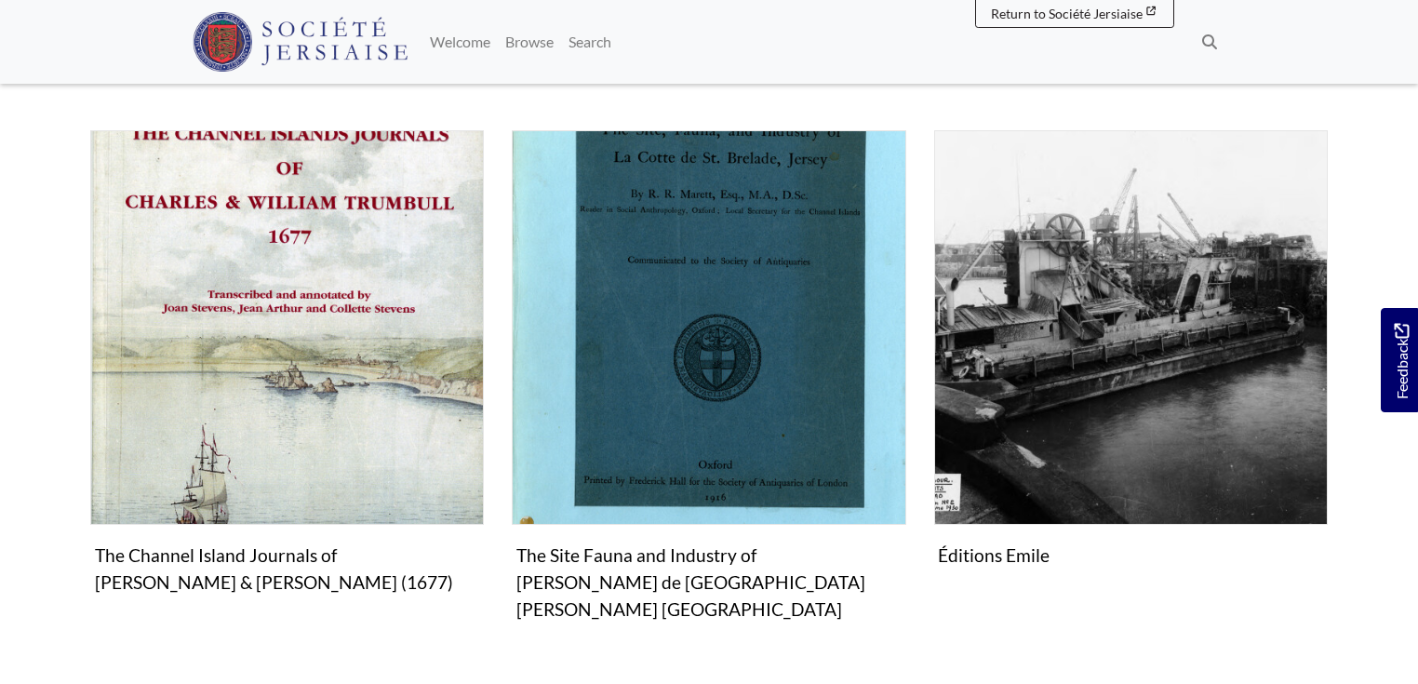
scroll to position [986, 0]
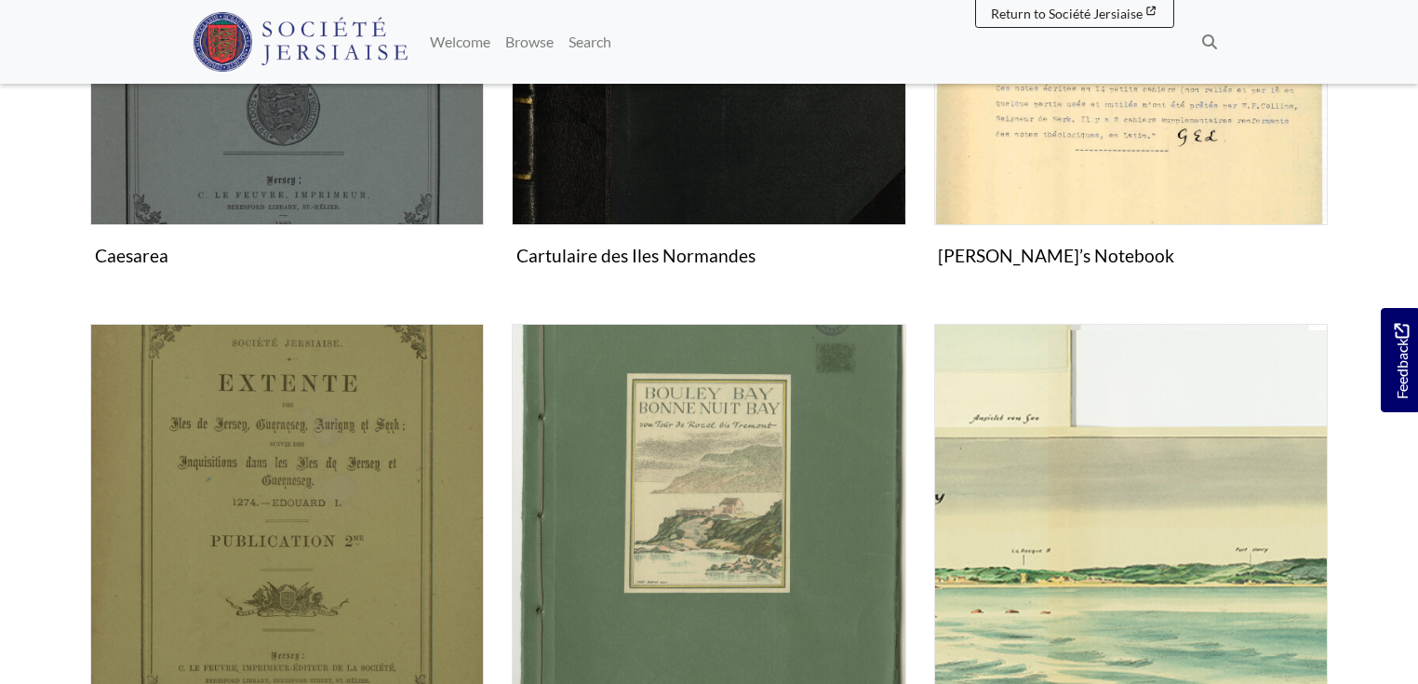
scroll to position [1318, 0]
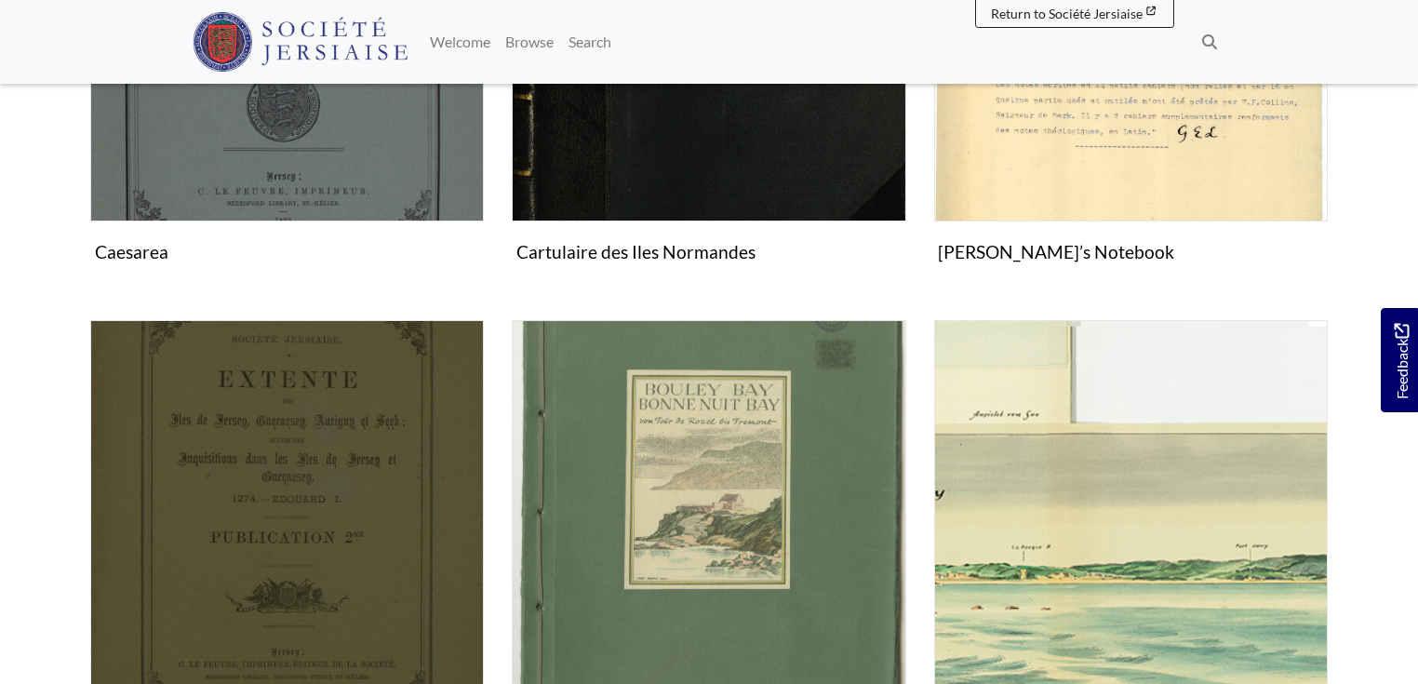
click at [375, 480] on img "Subcollection" at bounding box center [286, 516] width 393 height 393
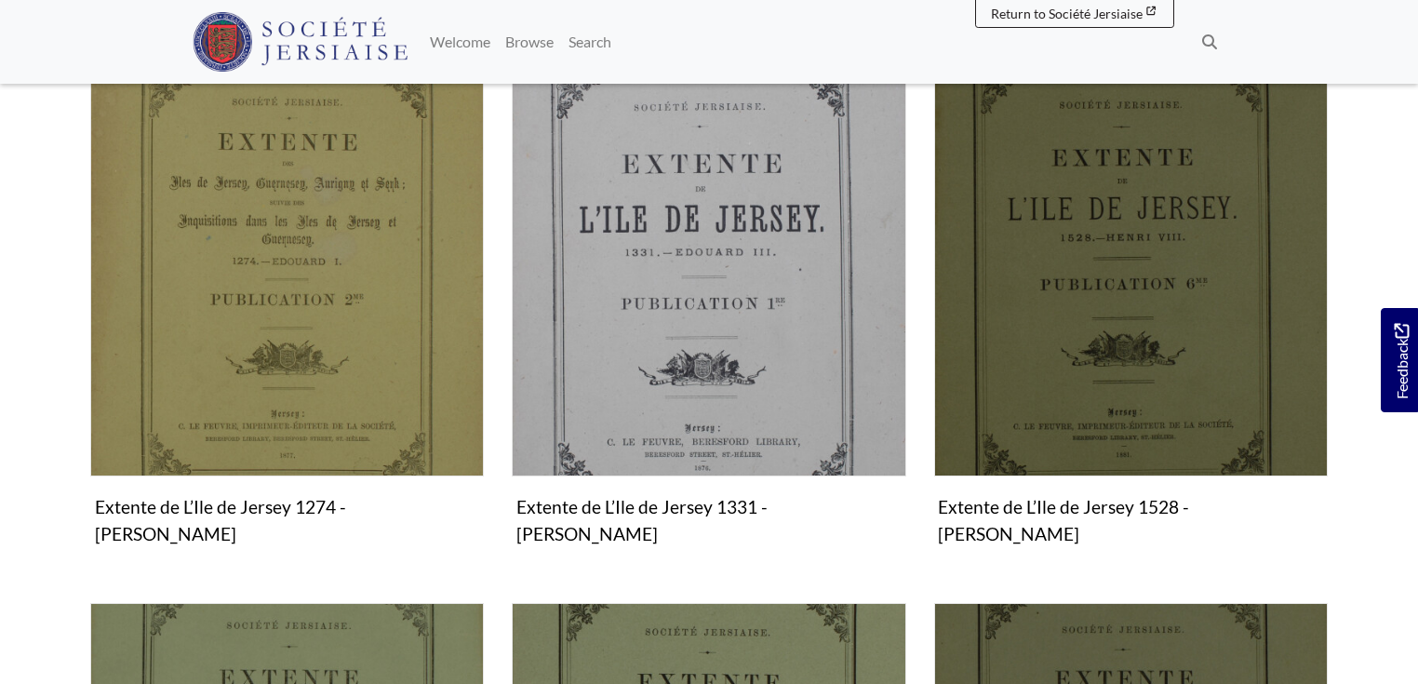
scroll to position [529, 0]
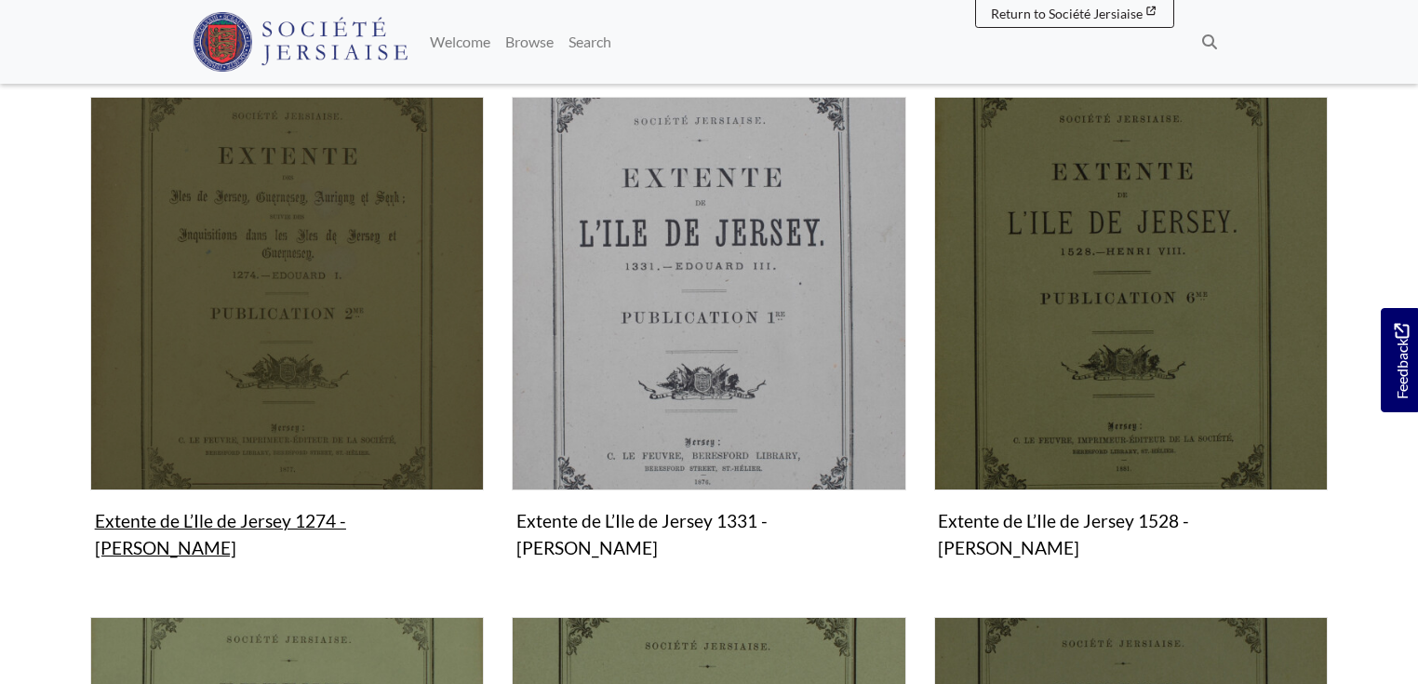
click at [308, 384] on img "Subcollection" at bounding box center [286, 293] width 393 height 393
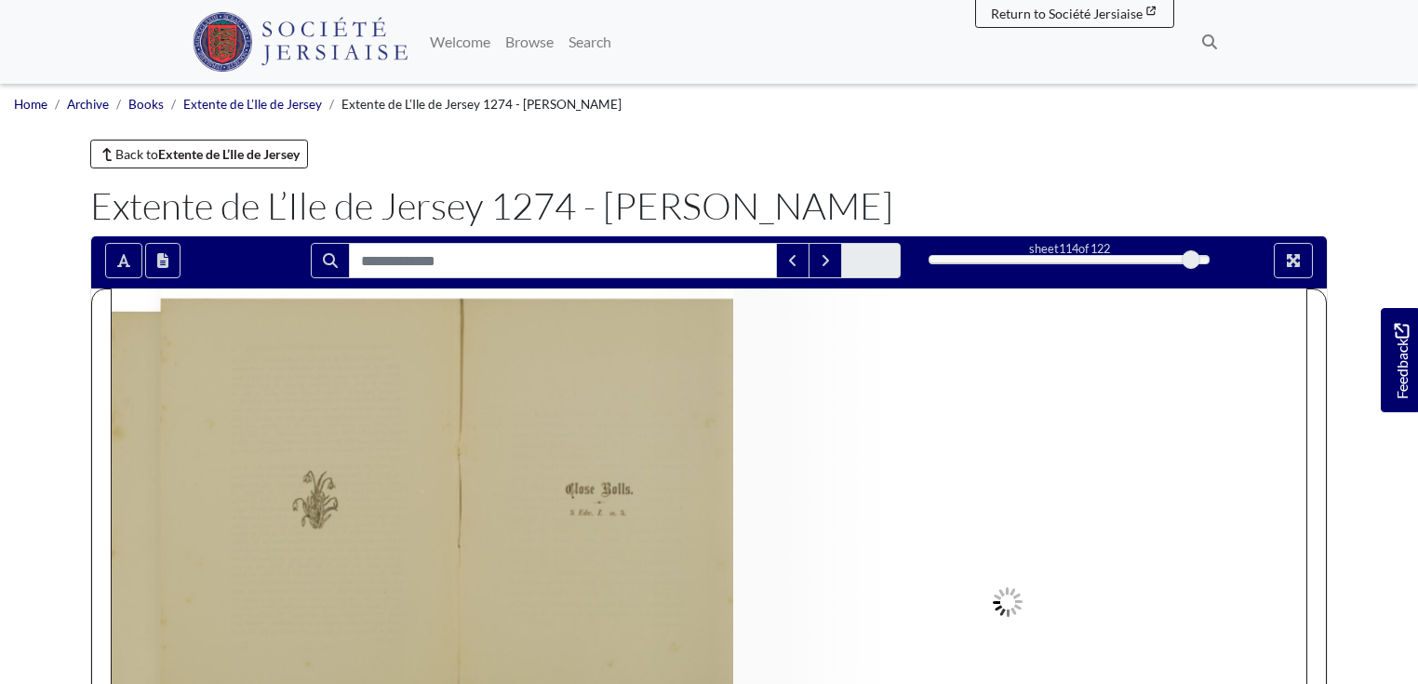
drag, startPoint x: 923, startPoint y: 257, endPoint x: 1191, endPoint y: 262, distance: 267.9
click at [1191, 262] on div at bounding box center [1190, 259] width 19 height 19
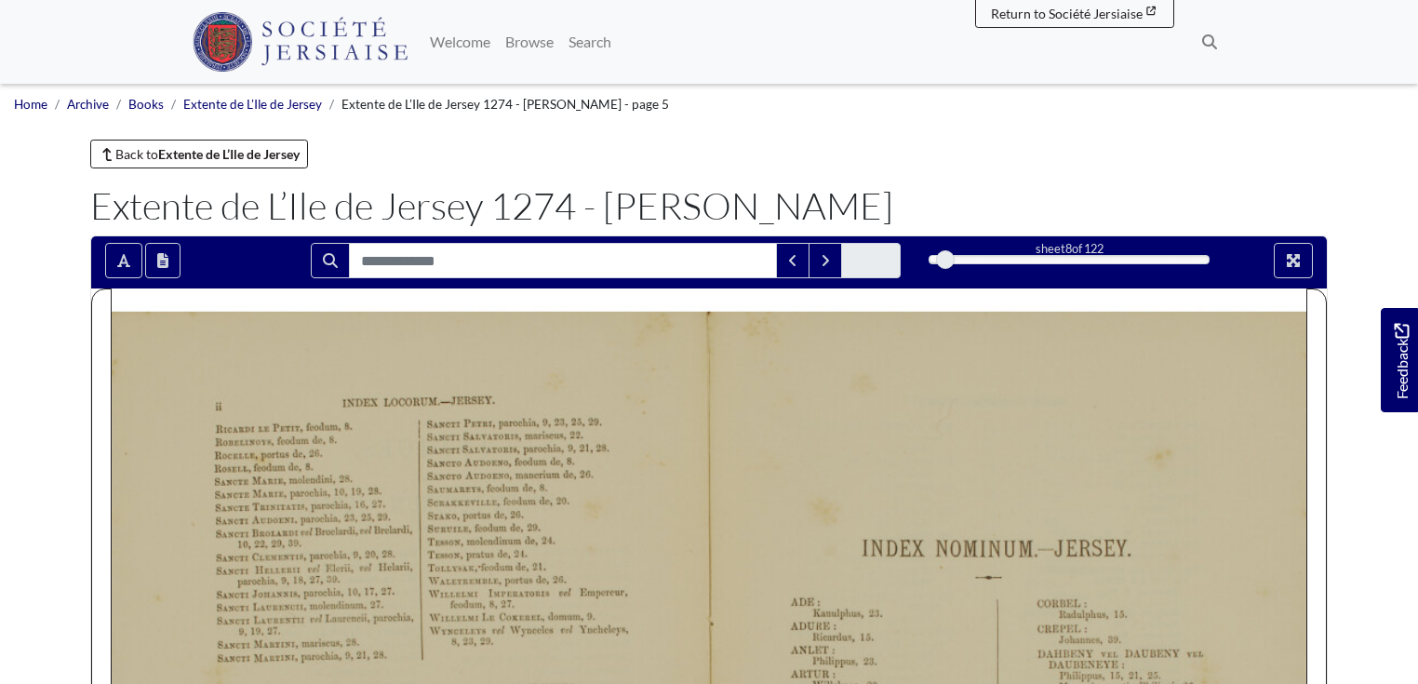
drag, startPoint x: 1192, startPoint y: 254, endPoint x: 946, endPoint y: 297, distance: 249.3
click at [946, 278] on div "sheet 8 of 122 8 *" at bounding box center [708, 260] width 1235 height 35
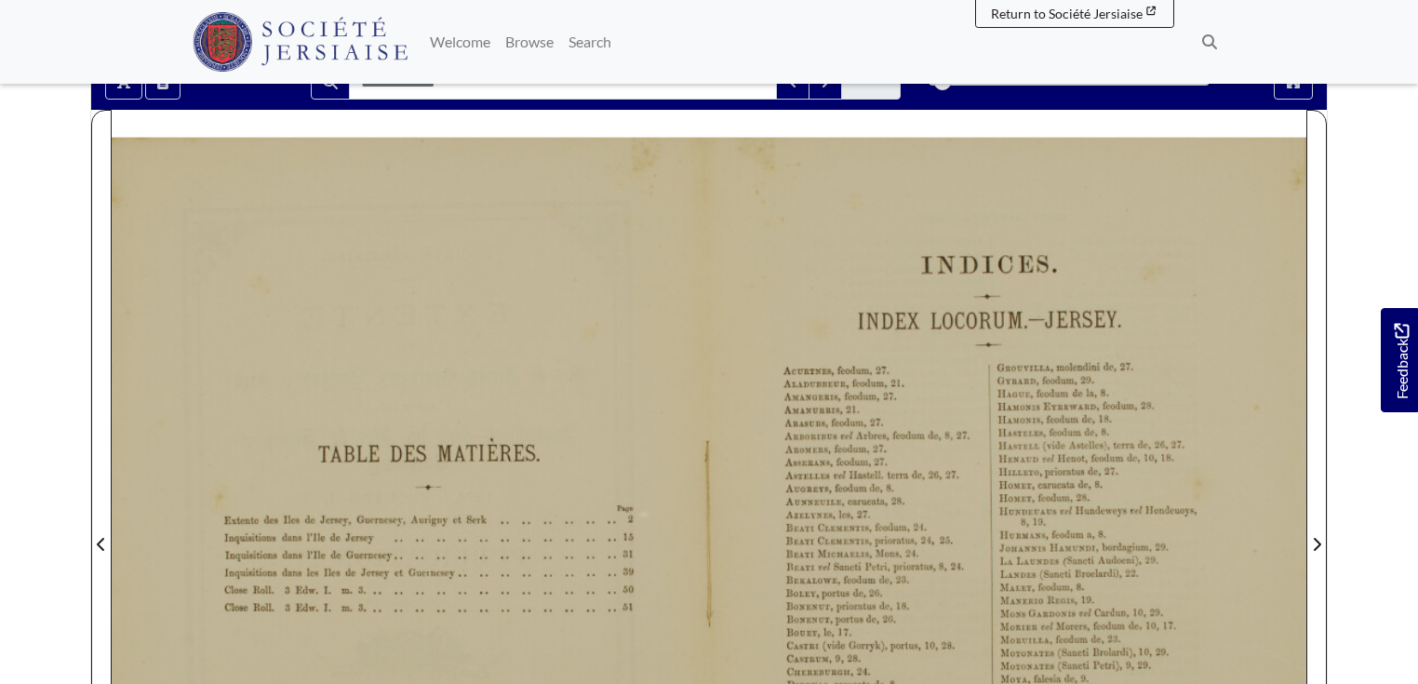
scroll to position [175, 0]
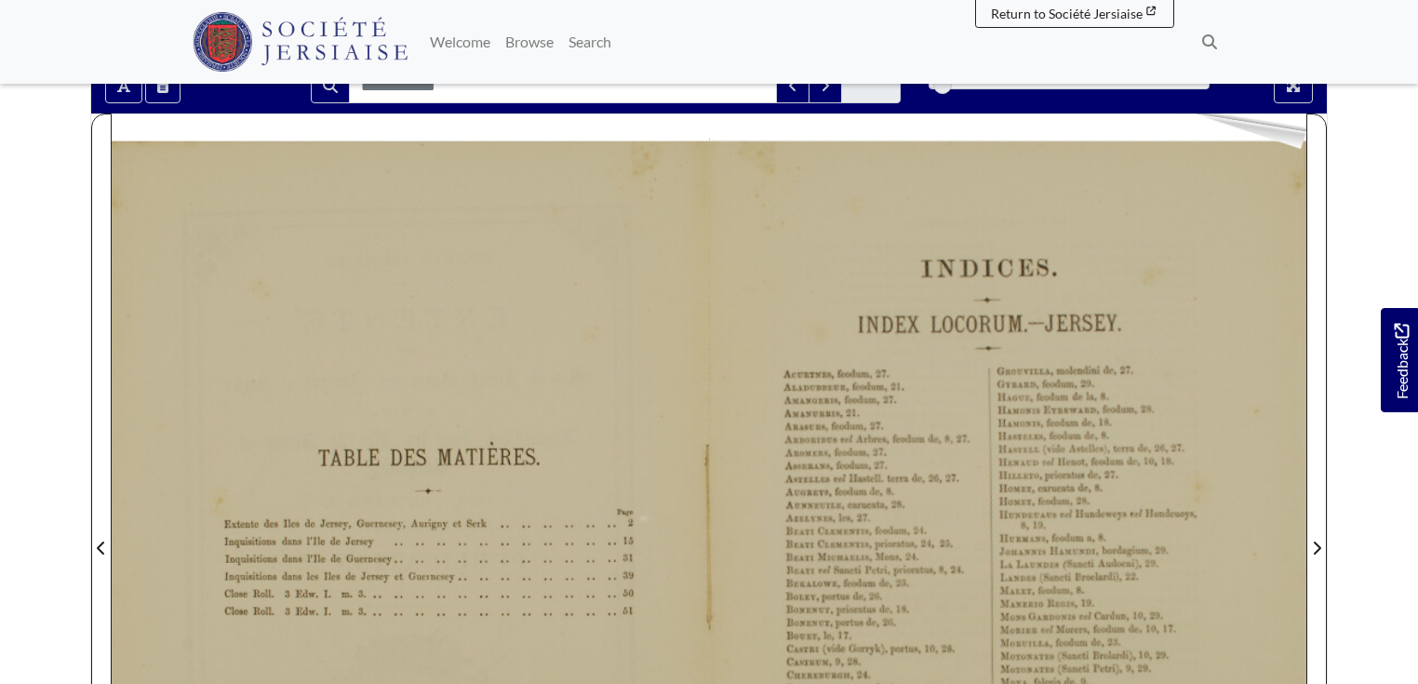
click at [1300, 149] on div at bounding box center [1007, 535] width 597 height 845
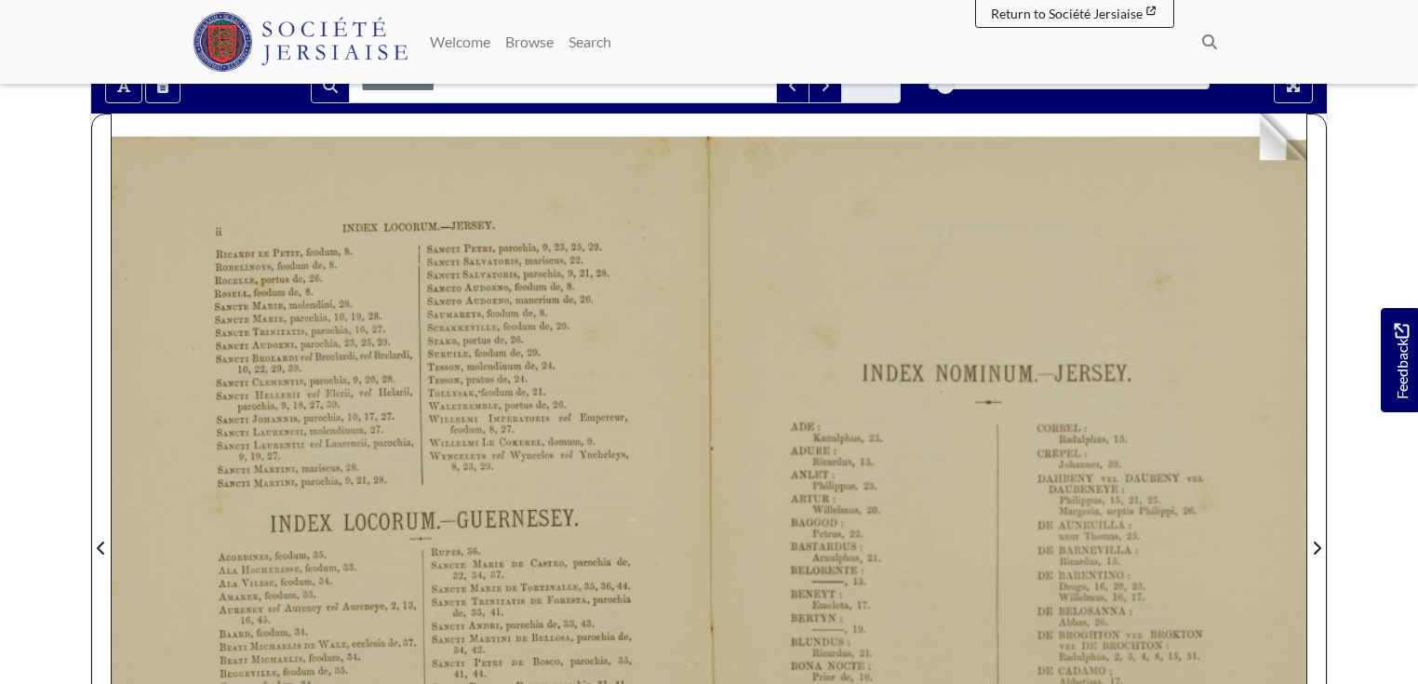
click at [1301, 139] on div at bounding box center [1007, 535] width 597 height 845
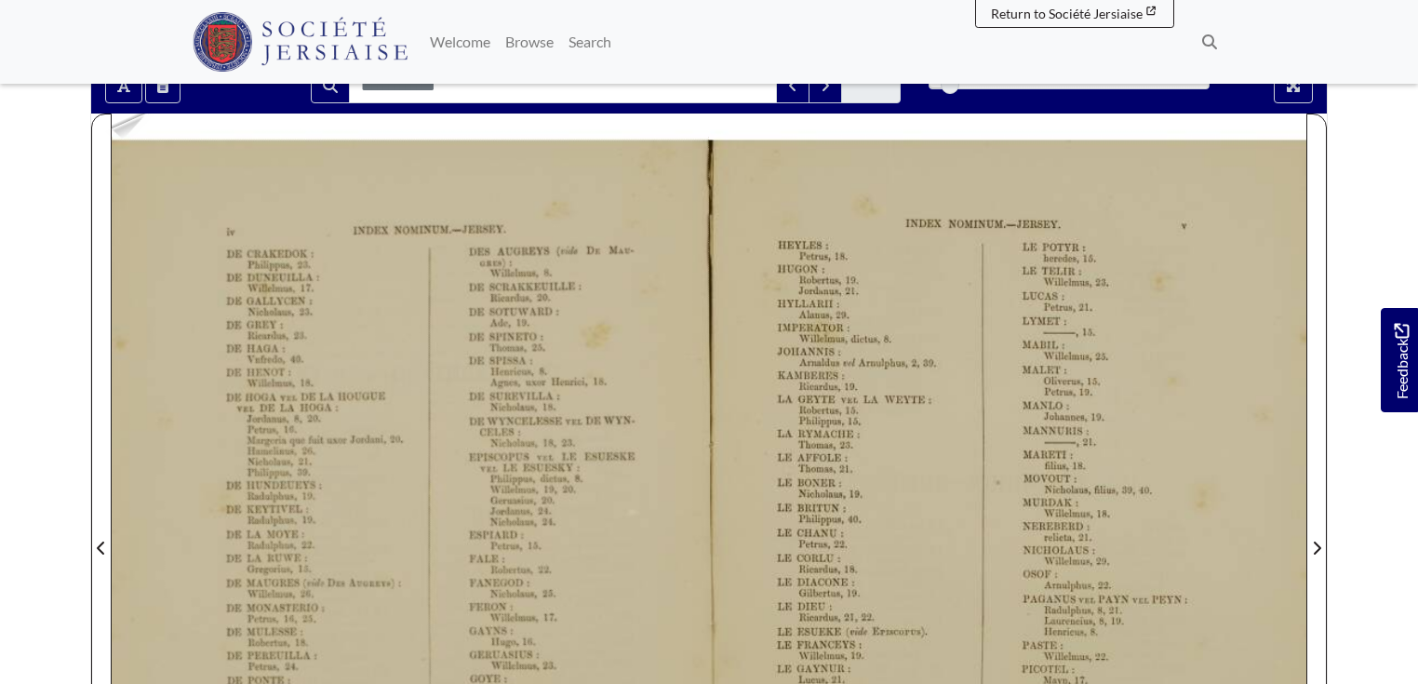
click at [123, 138] on div at bounding box center [410, 535] width 597 height 845
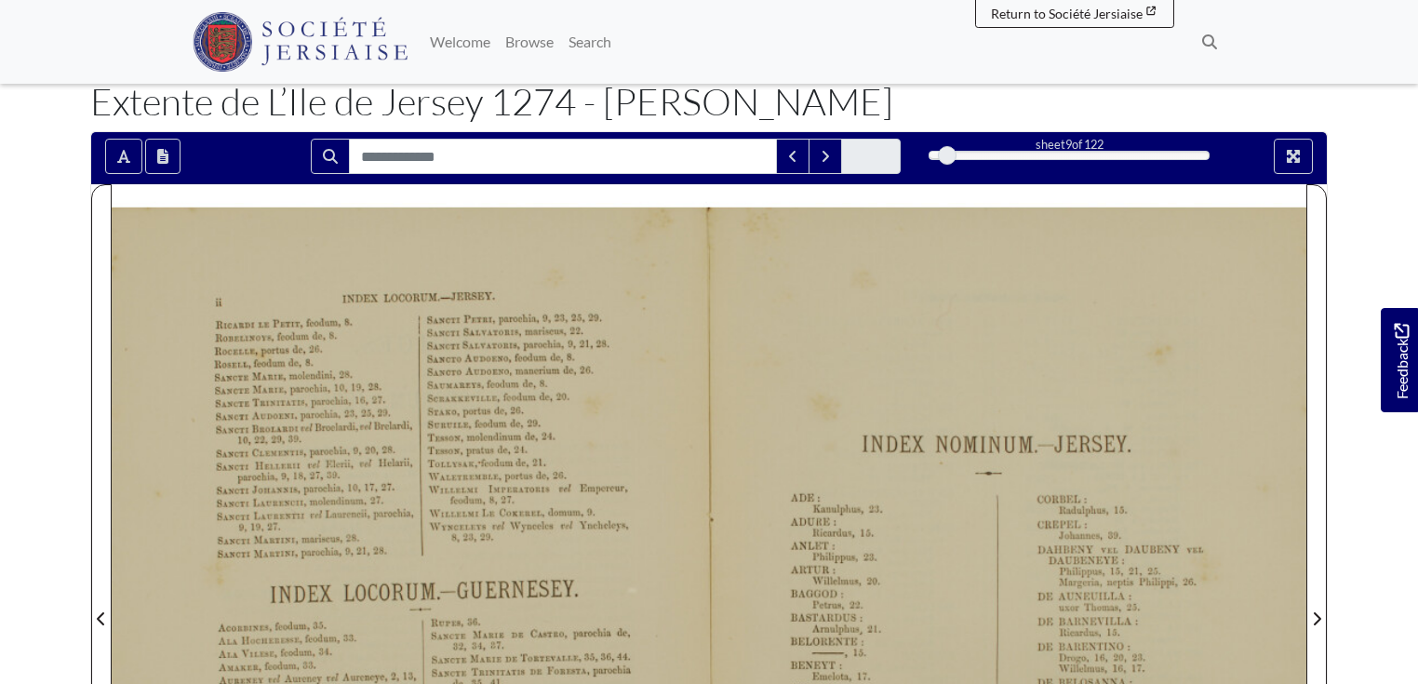
scroll to position [61, 0]
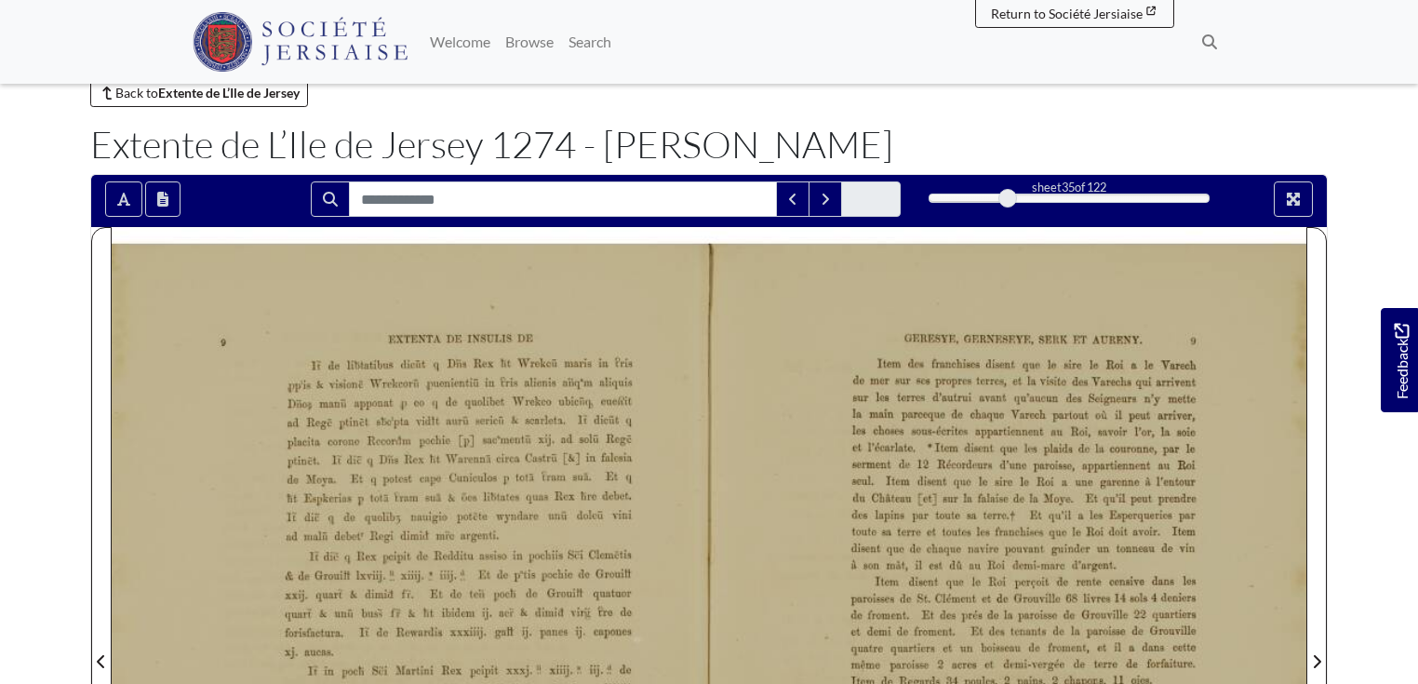
drag, startPoint x: 942, startPoint y: 199, endPoint x: 1006, endPoint y: 201, distance: 64.2
click at [1006, 201] on div at bounding box center [1007, 198] width 19 height 19
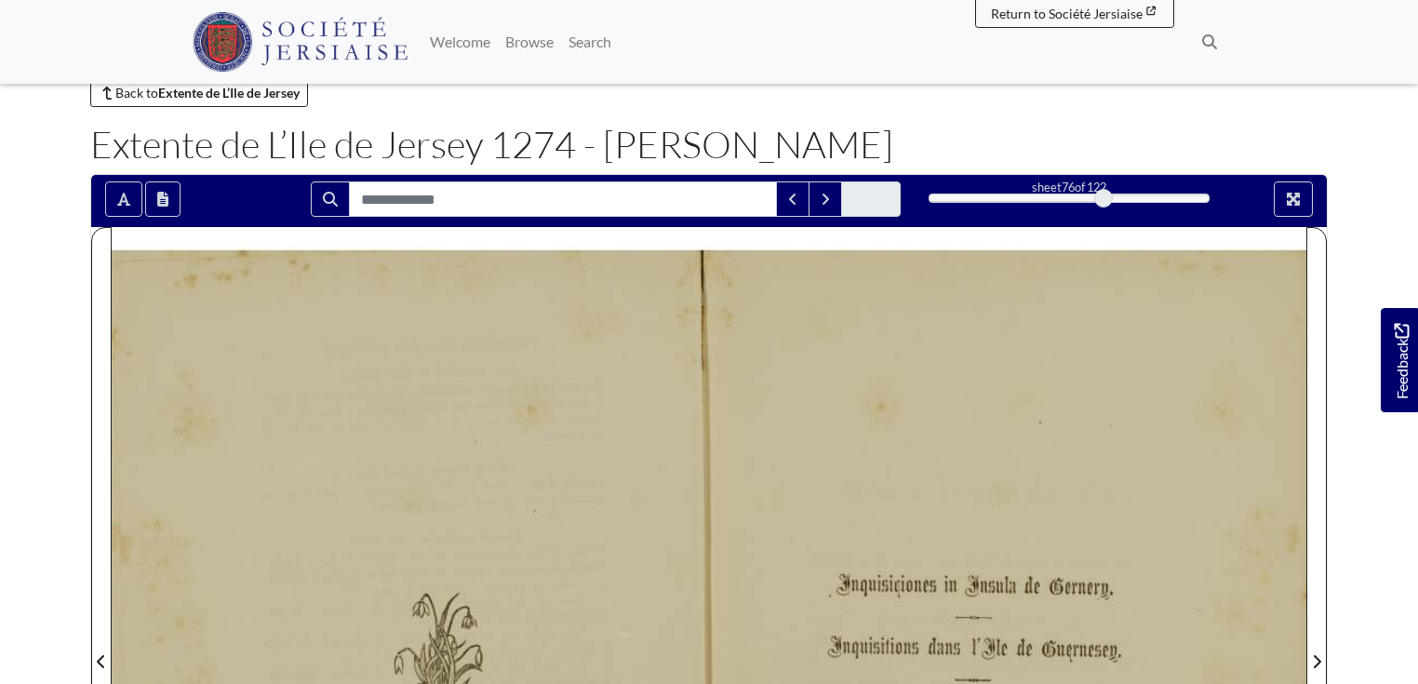
drag, startPoint x: 1006, startPoint y: 201, endPoint x: 1103, endPoint y: 204, distance: 96.8
click at [1103, 204] on div at bounding box center [1103, 198] width 19 height 19
click at [1298, 259] on div at bounding box center [1007, 649] width 597 height 845
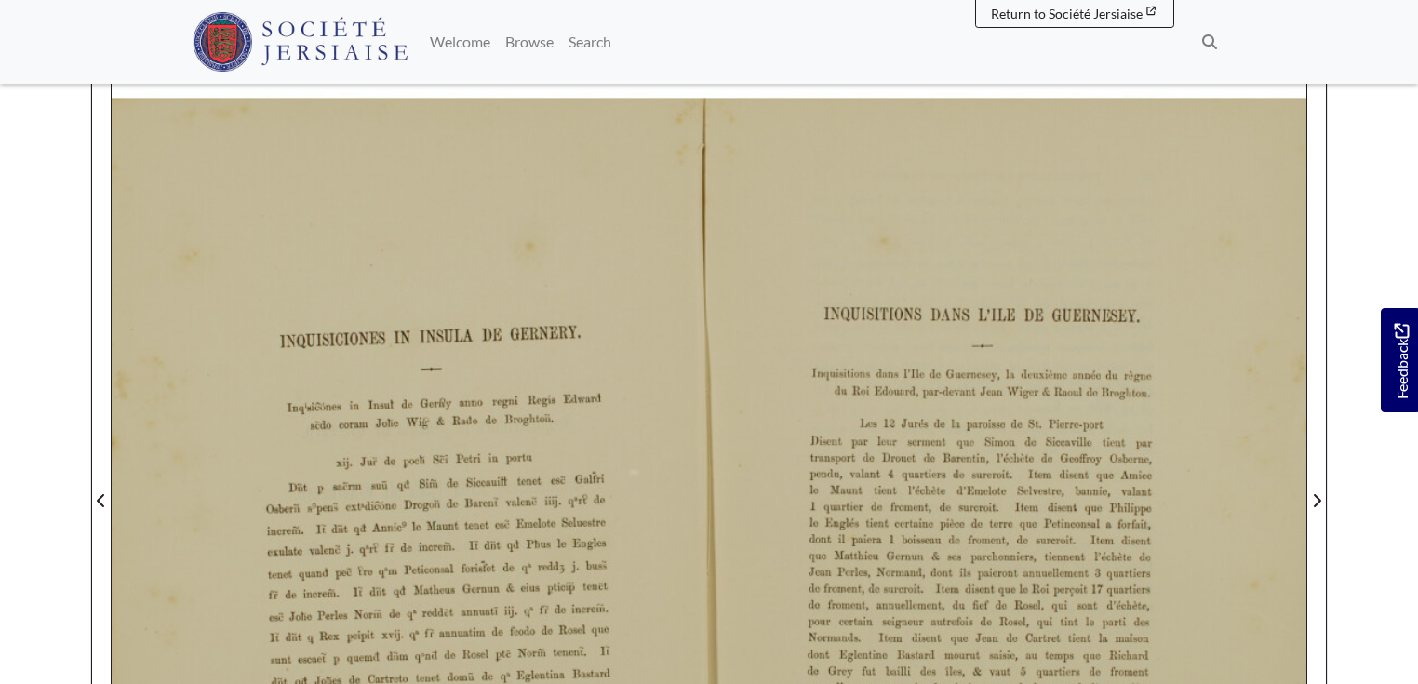
scroll to position [201, 0]
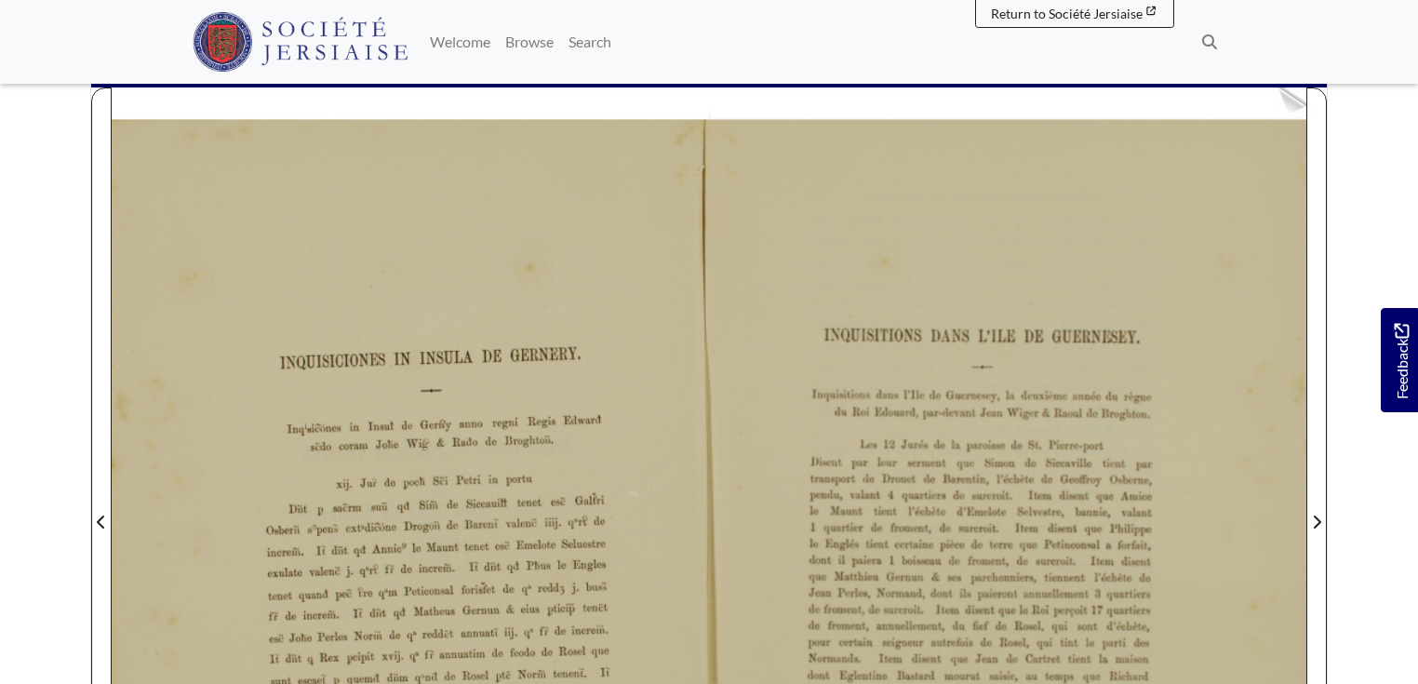
click at [1288, 113] on div at bounding box center [1007, 509] width 597 height 845
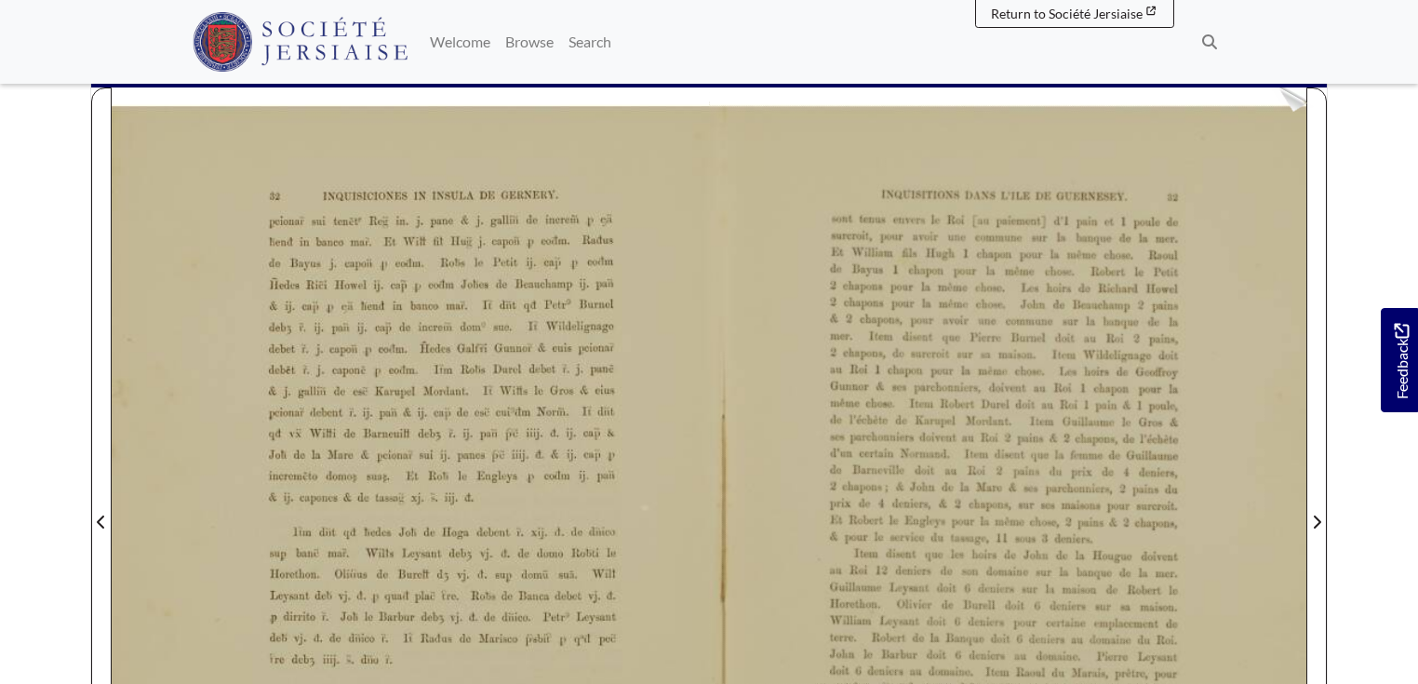
click at [1293, 111] on div at bounding box center [1007, 509] width 597 height 845
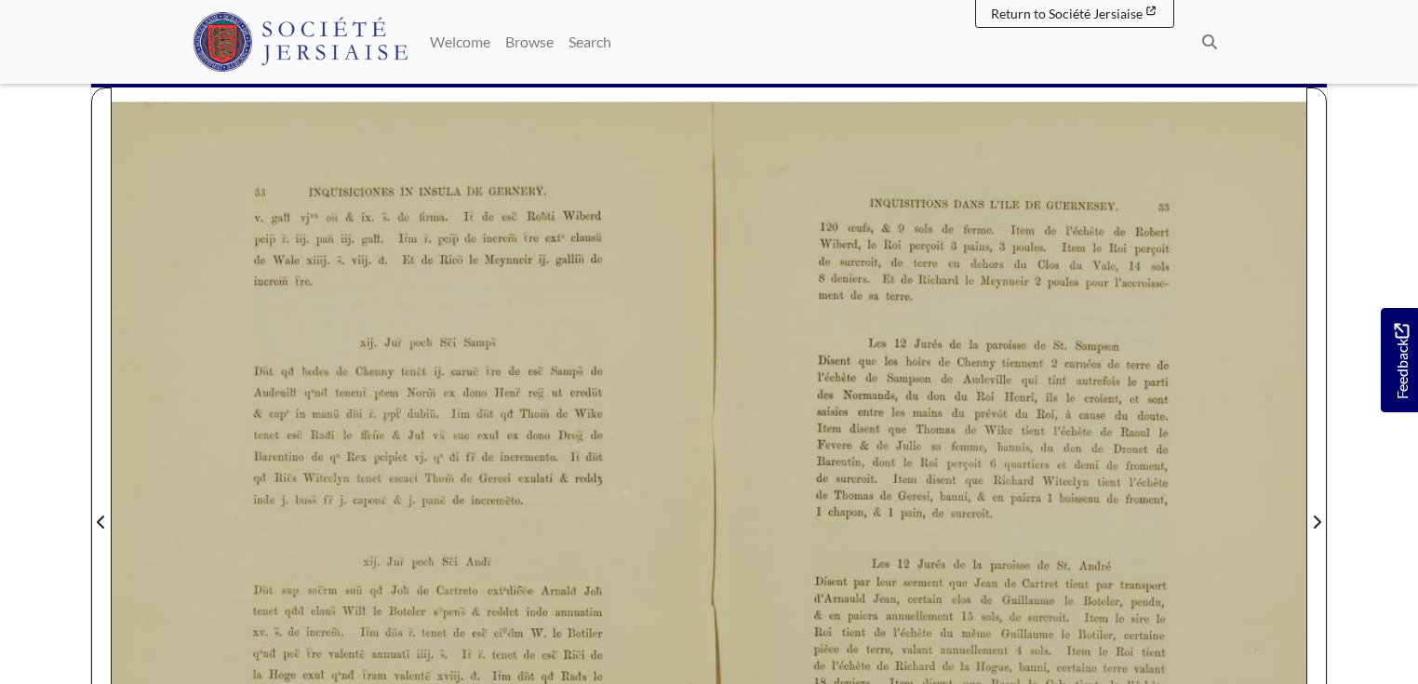
click at [1293, 111] on div at bounding box center [1007, 509] width 597 height 845
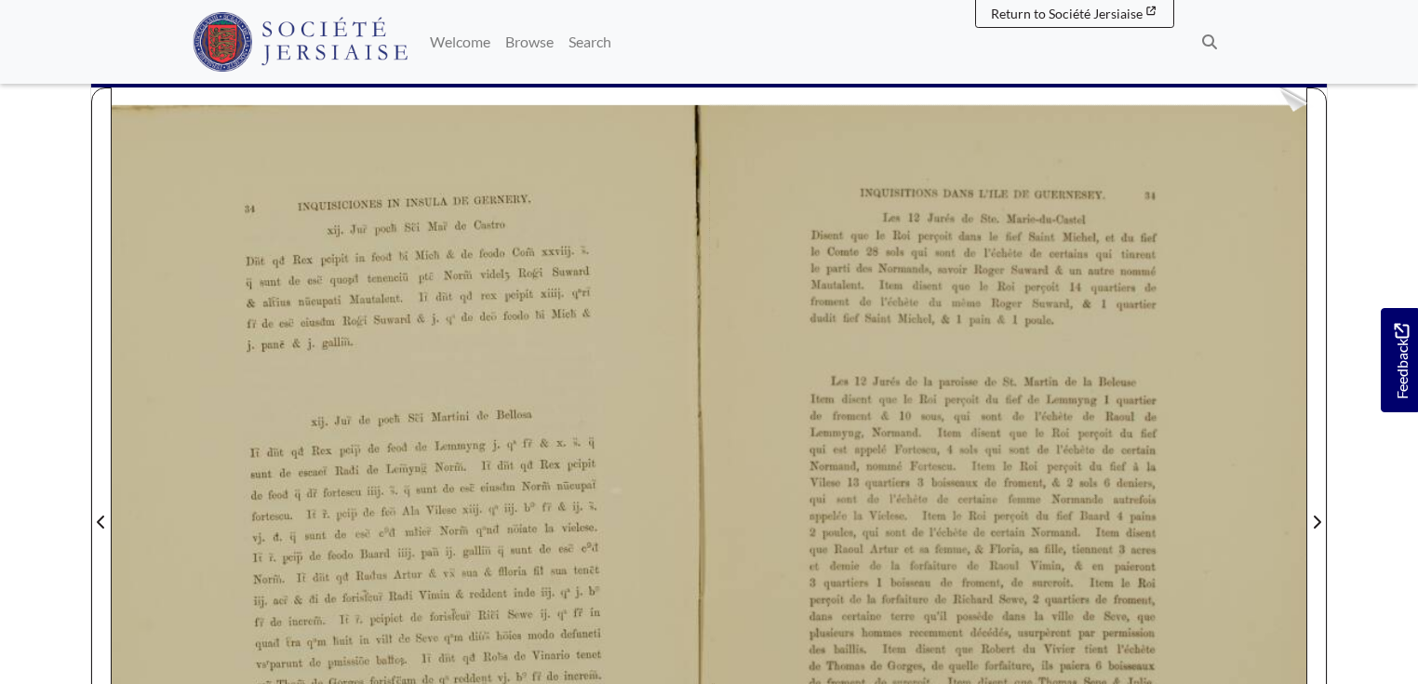
click at [1293, 111] on div at bounding box center [1007, 509] width 597 height 845
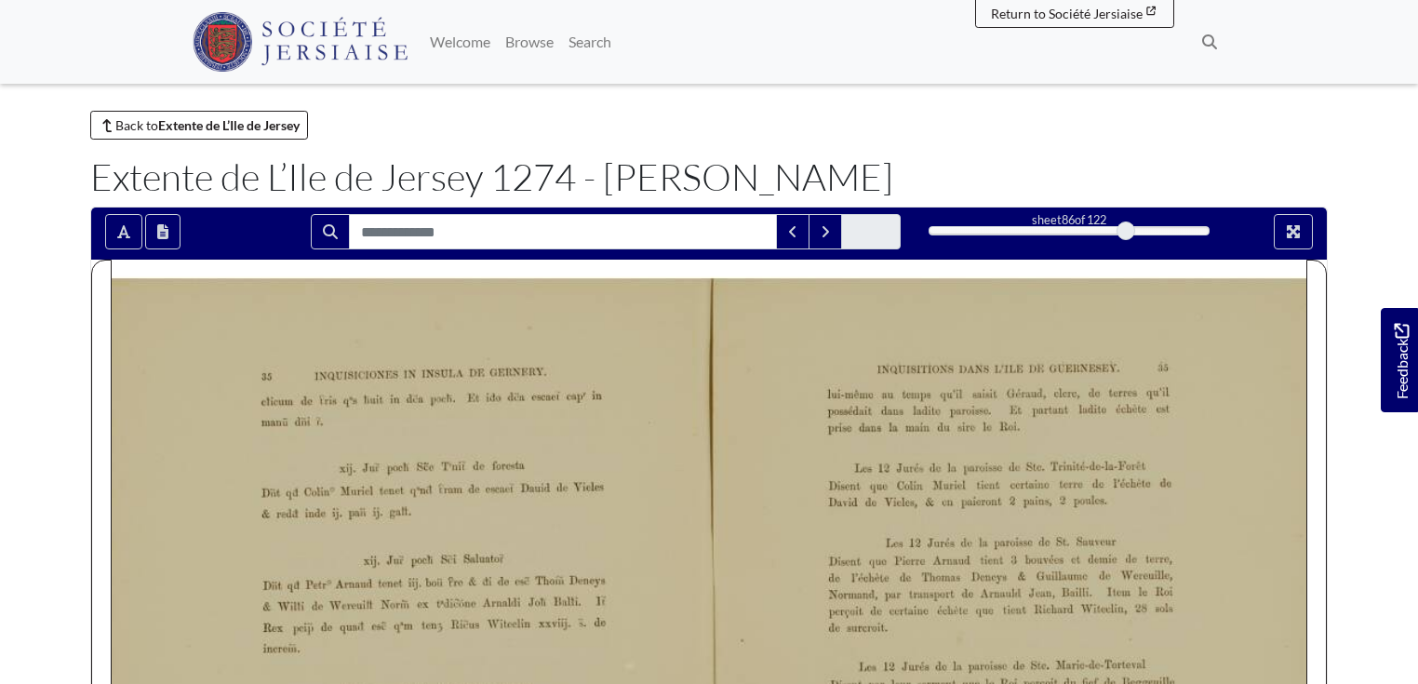
scroll to position [25, 0]
